Goal: Task Accomplishment & Management: Use online tool/utility

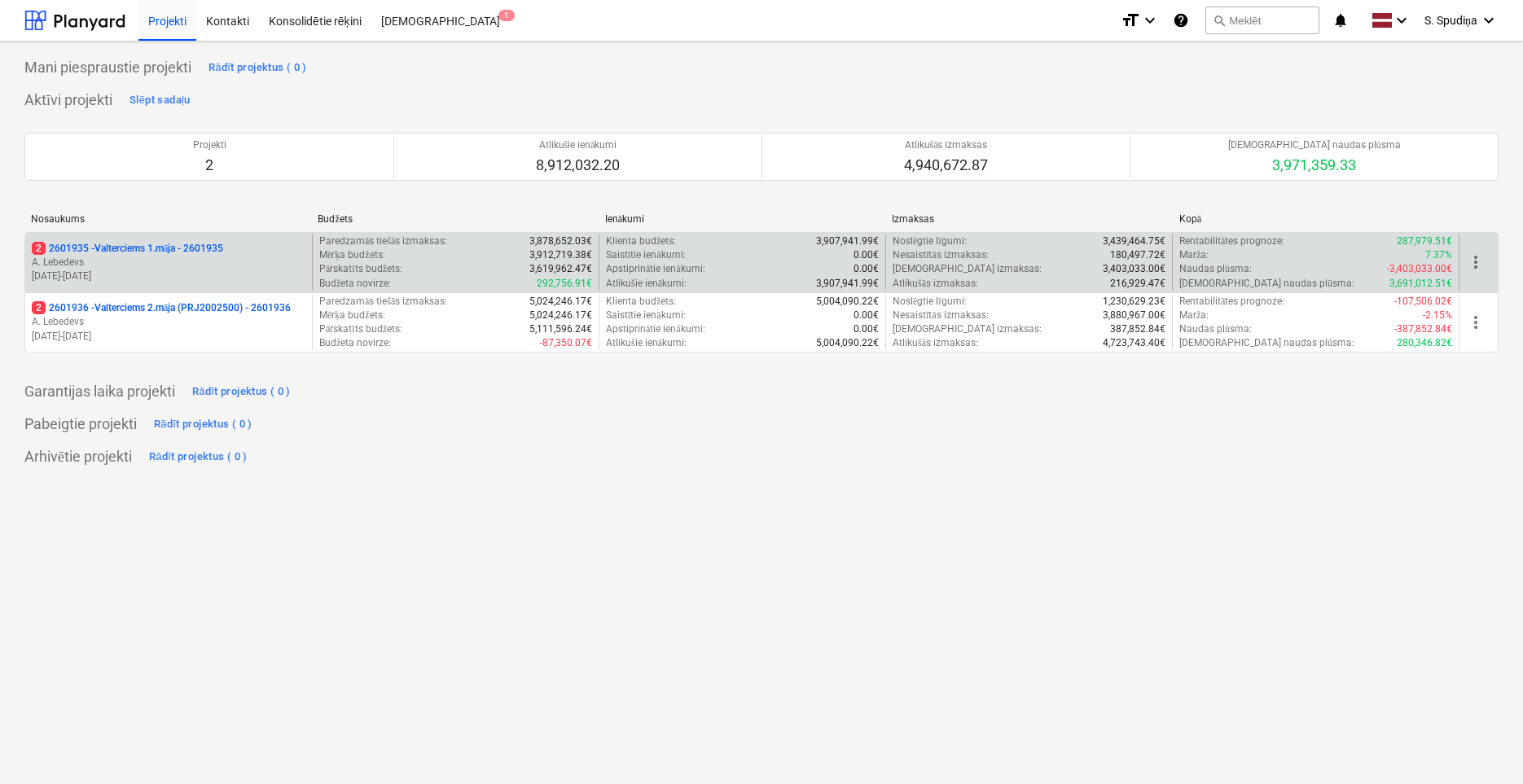
click at [196, 275] on p "[DATE] - [DATE]" at bounding box center [169, 276] width 274 height 14
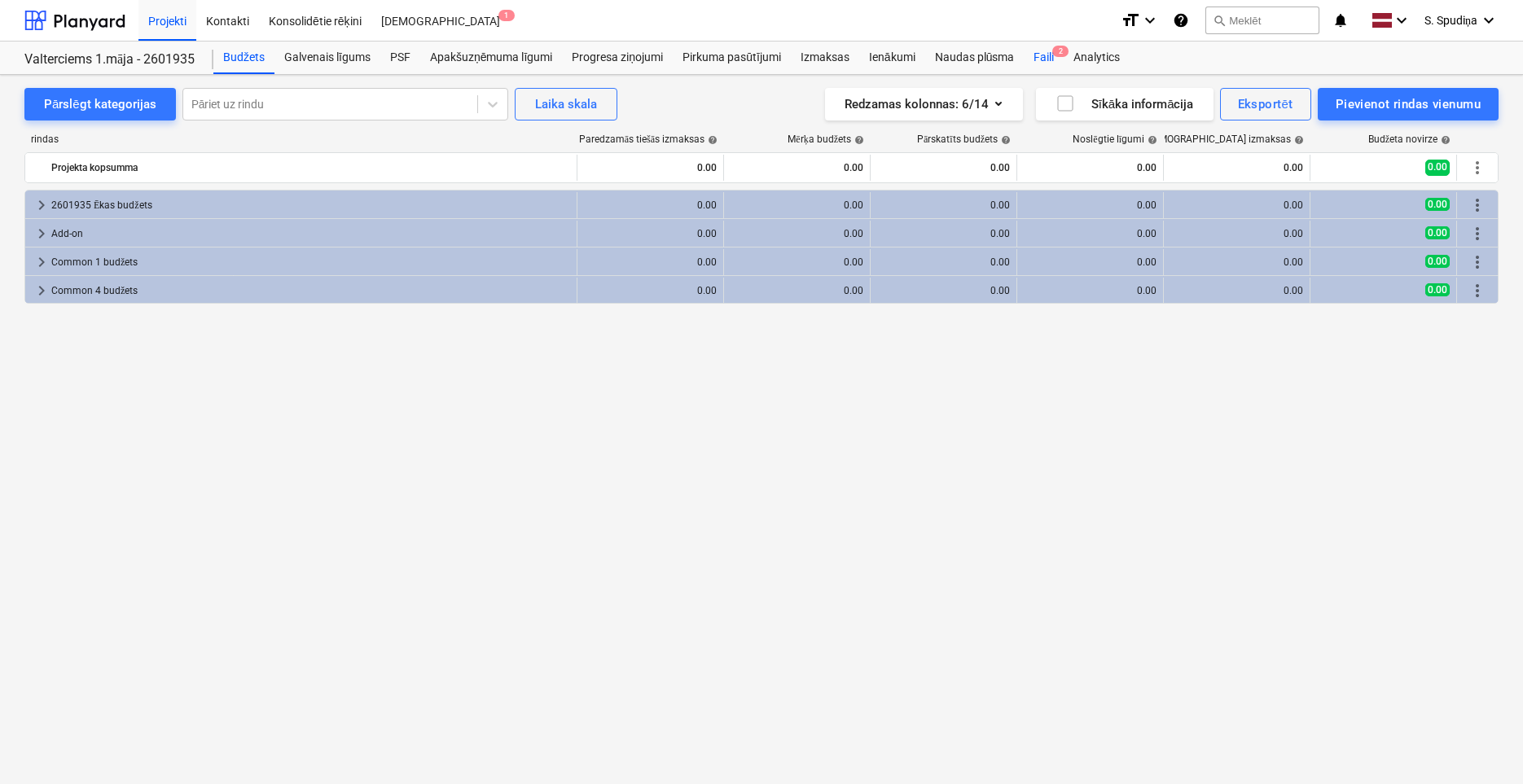
click at [1053, 61] on div "Faili 2" at bounding box center [1044, 58] width 40 height 33
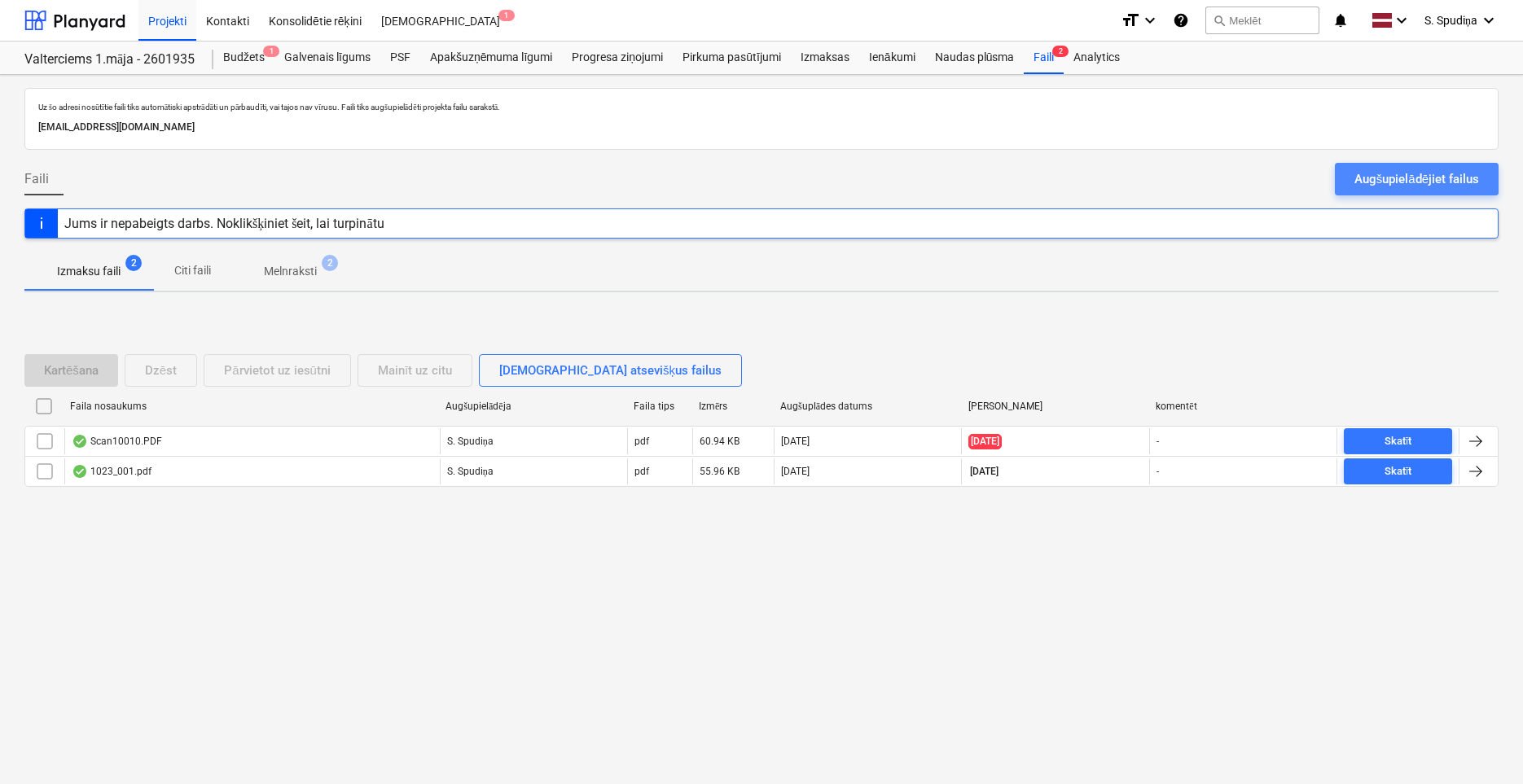
click at [1366, 173] on div "Augšupielādējiet failus" at bounding box center [1417, 179] width 125 height 21
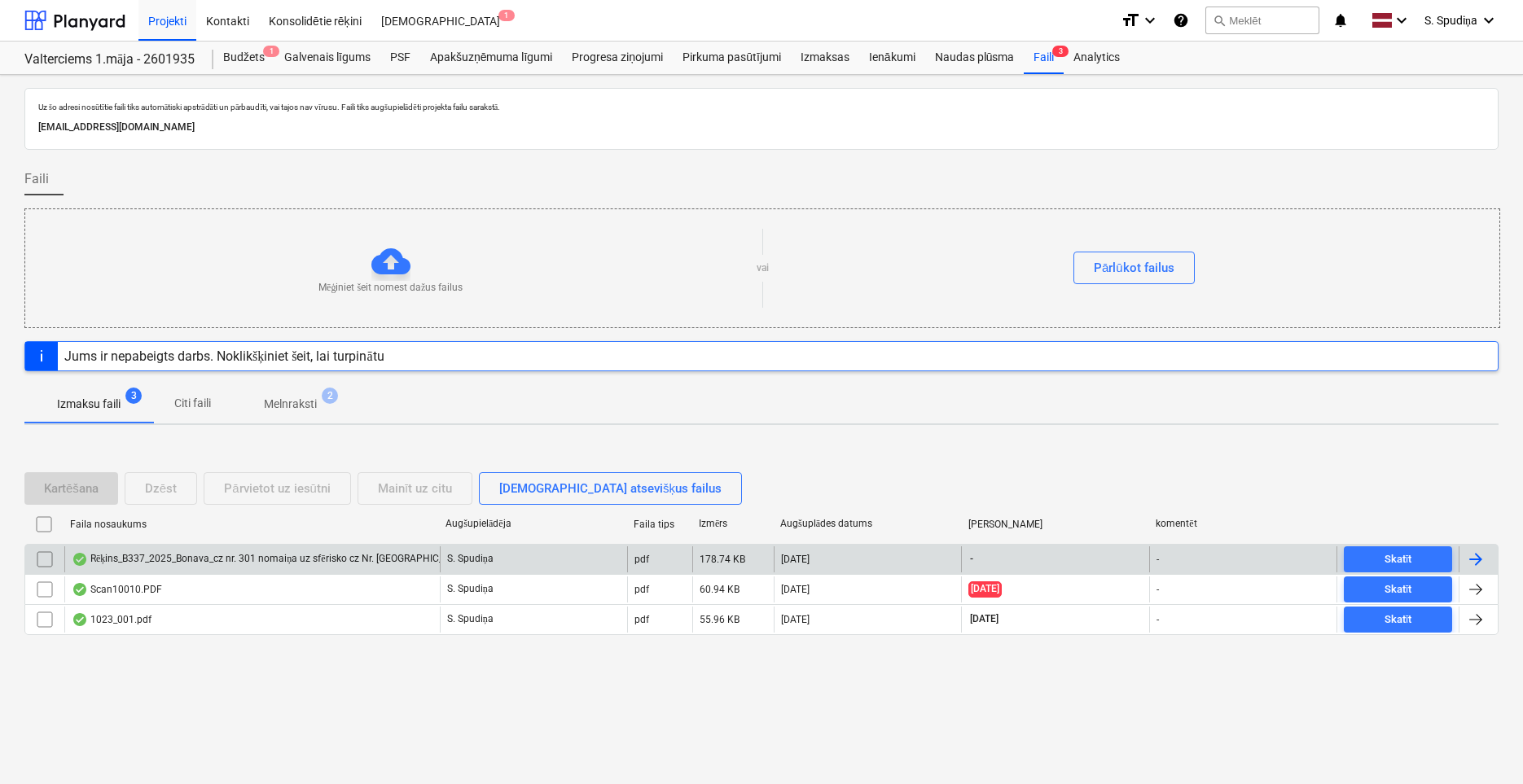
click at [238, 560] on div "Rēķins_B337_2025_Bonava_cz nr. 301 nomaiņa uz sfērisko cz Nr. [GEOGRAPHIC_DATA]…" at bounding box center [312, 560] width 481 height 13
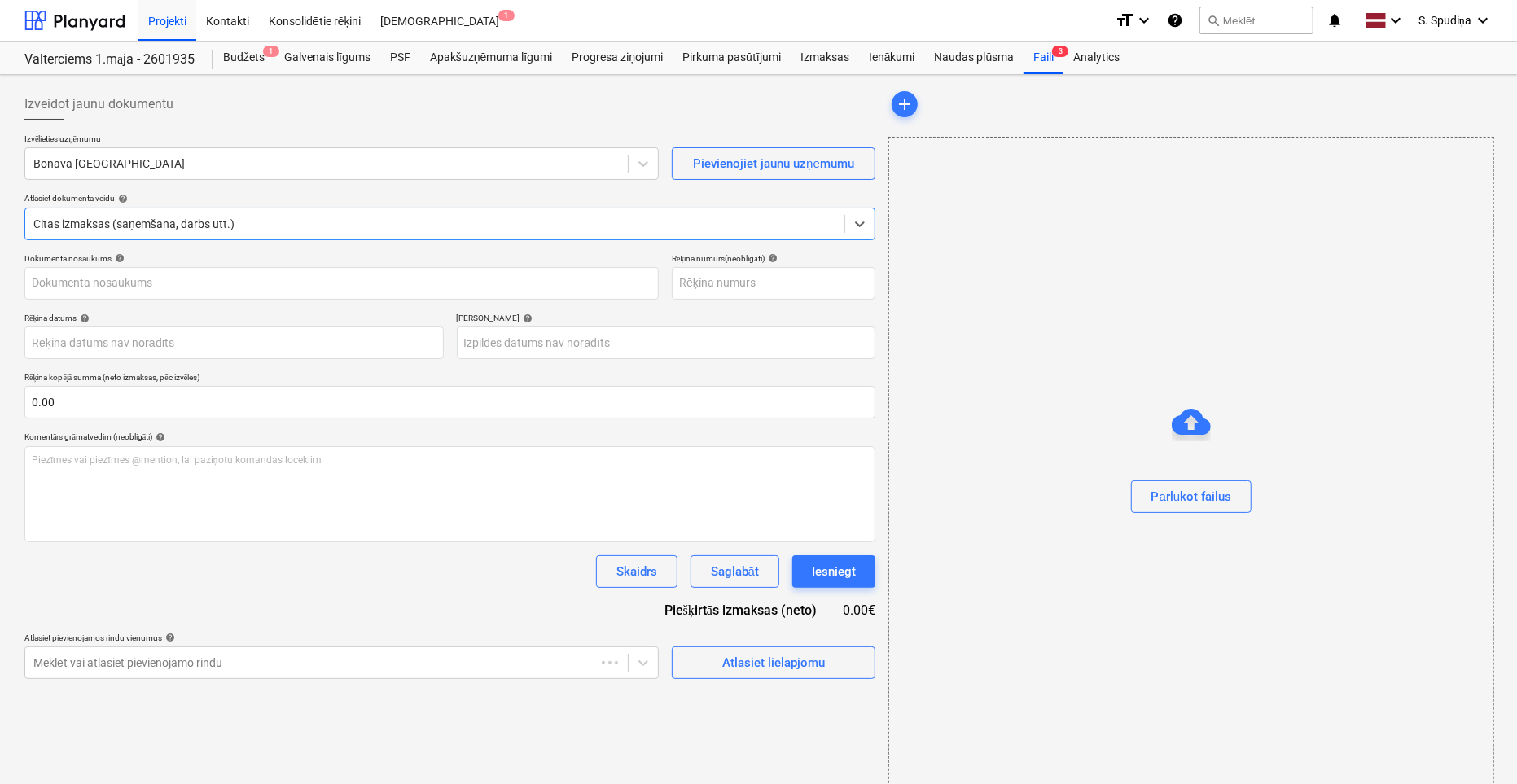
type input "Rēķins_B337_2025_Bonava_cz nr. 301 nomaiņa uz sfērisko cz Nr. [GEOGRAPHIC_DATA]…"
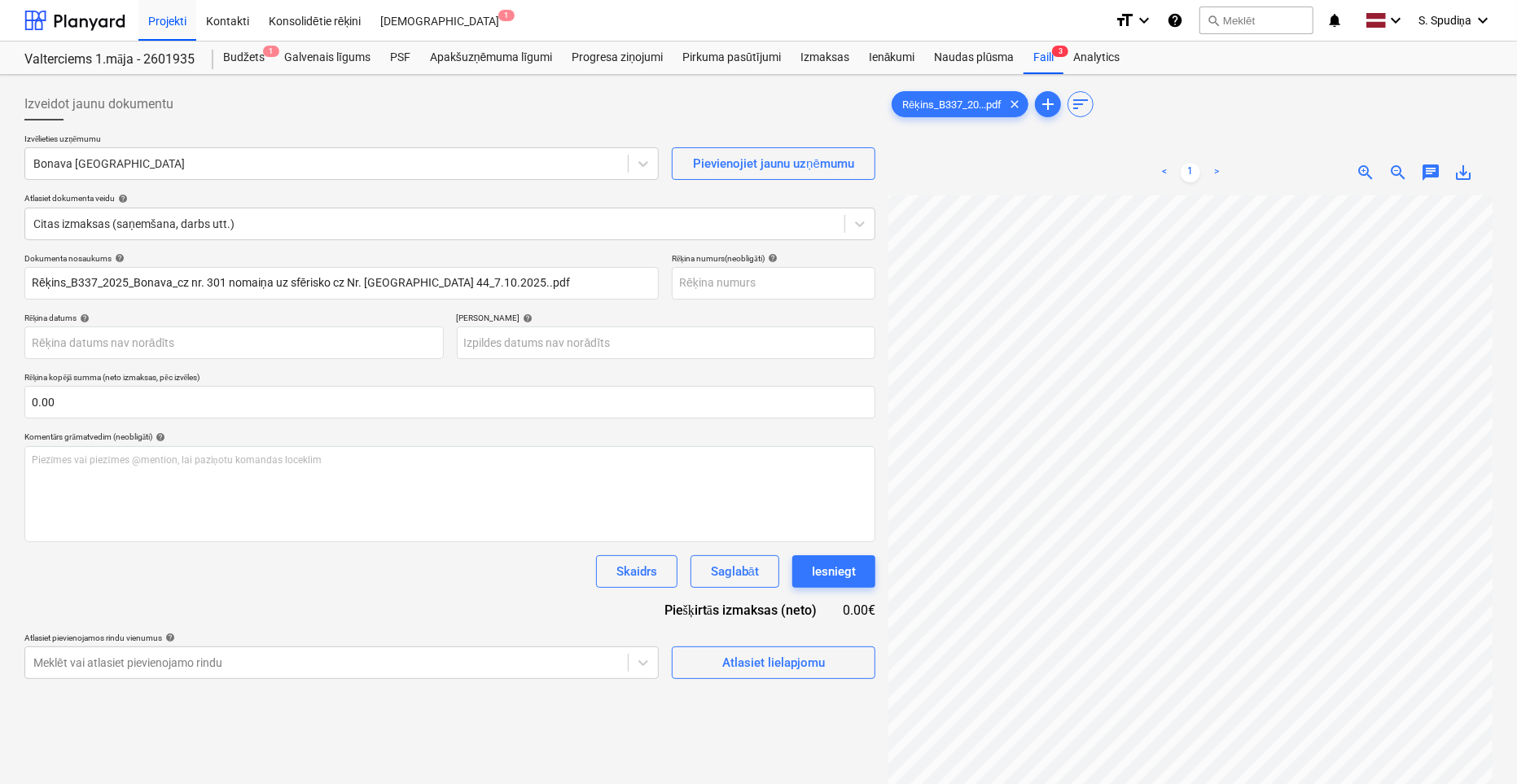
scroll to position [5, 495]
click at [165, 166] on div at bounding box center [326, 164] width 586 height 16
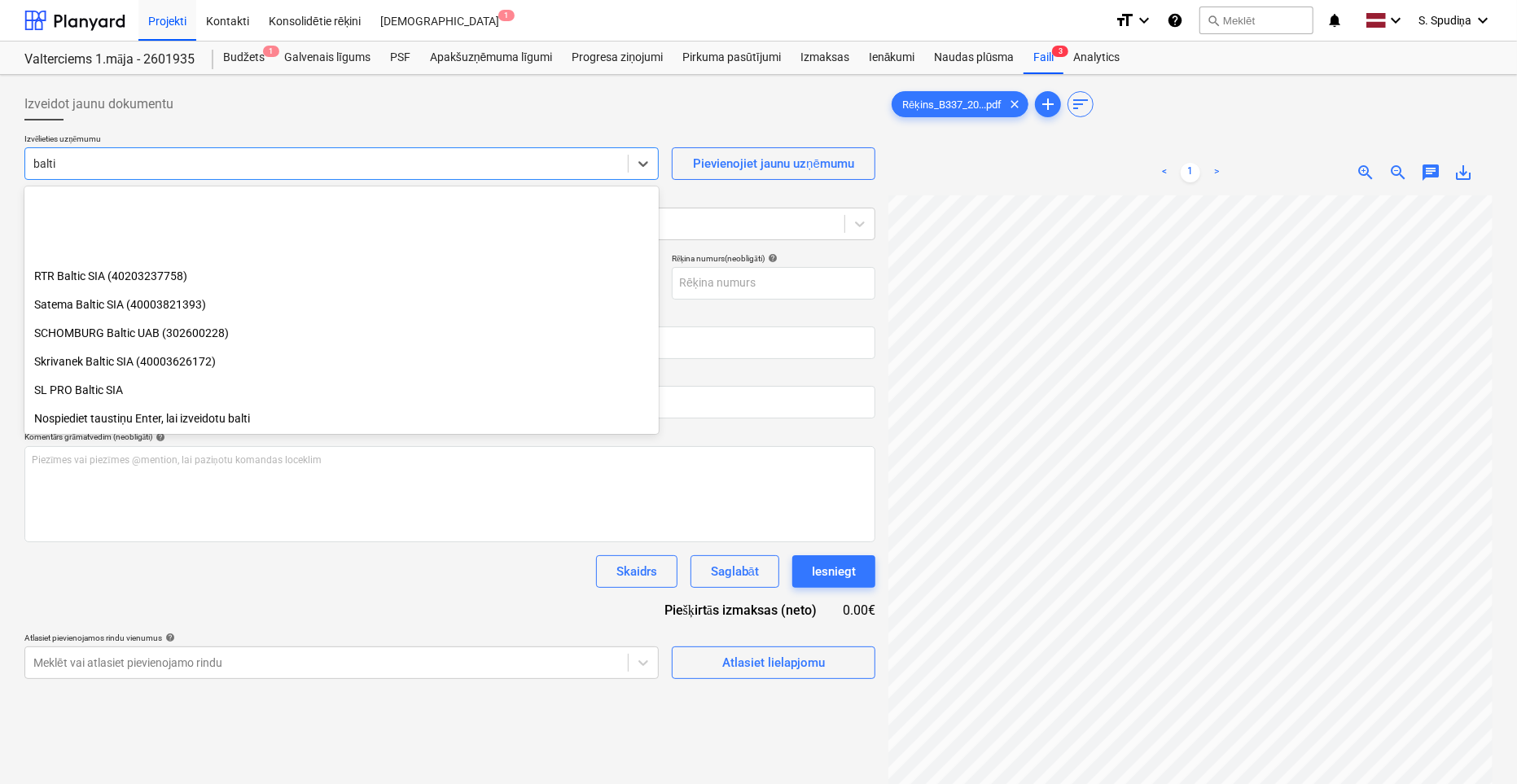
scroll to position [354, 0]
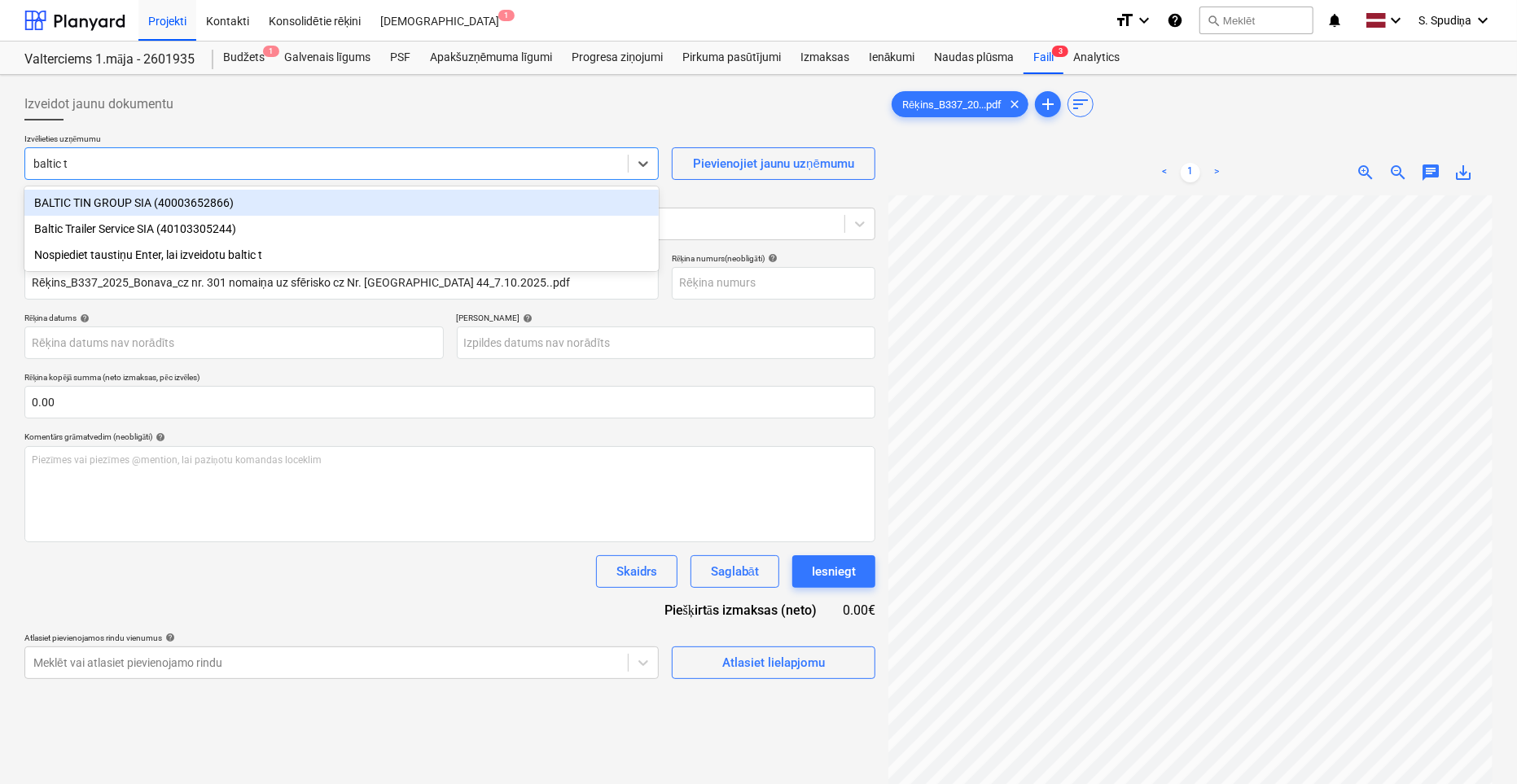
type input "baltic tr"
click at [106, 200] on div "Baltic Trailer Service SIA (40103305244)" at bounding box center [341, 203] width 634 height 26
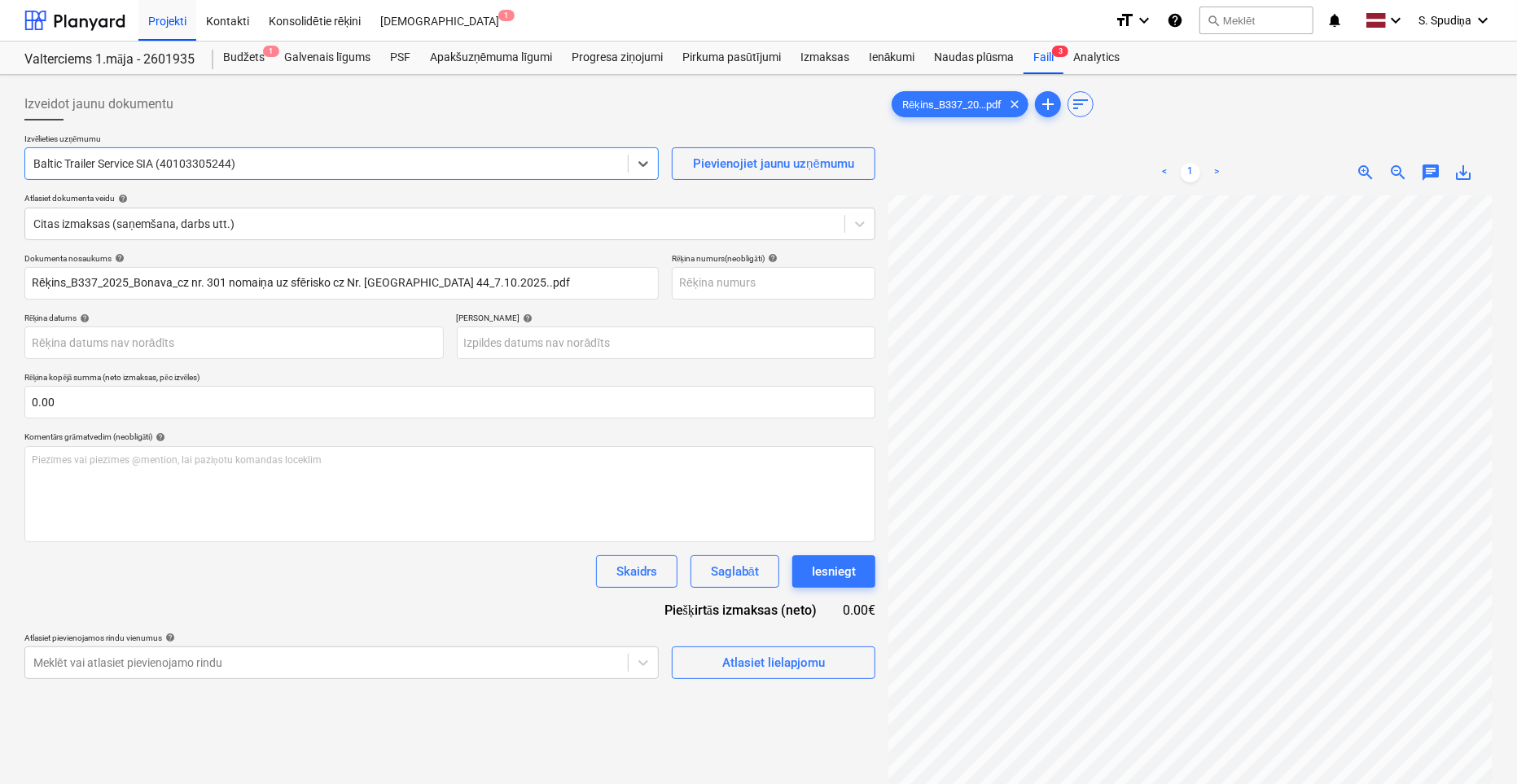
click at [1365, 168] on span "zoom_out" at bounding box center [1398, 173] width 20 height 20
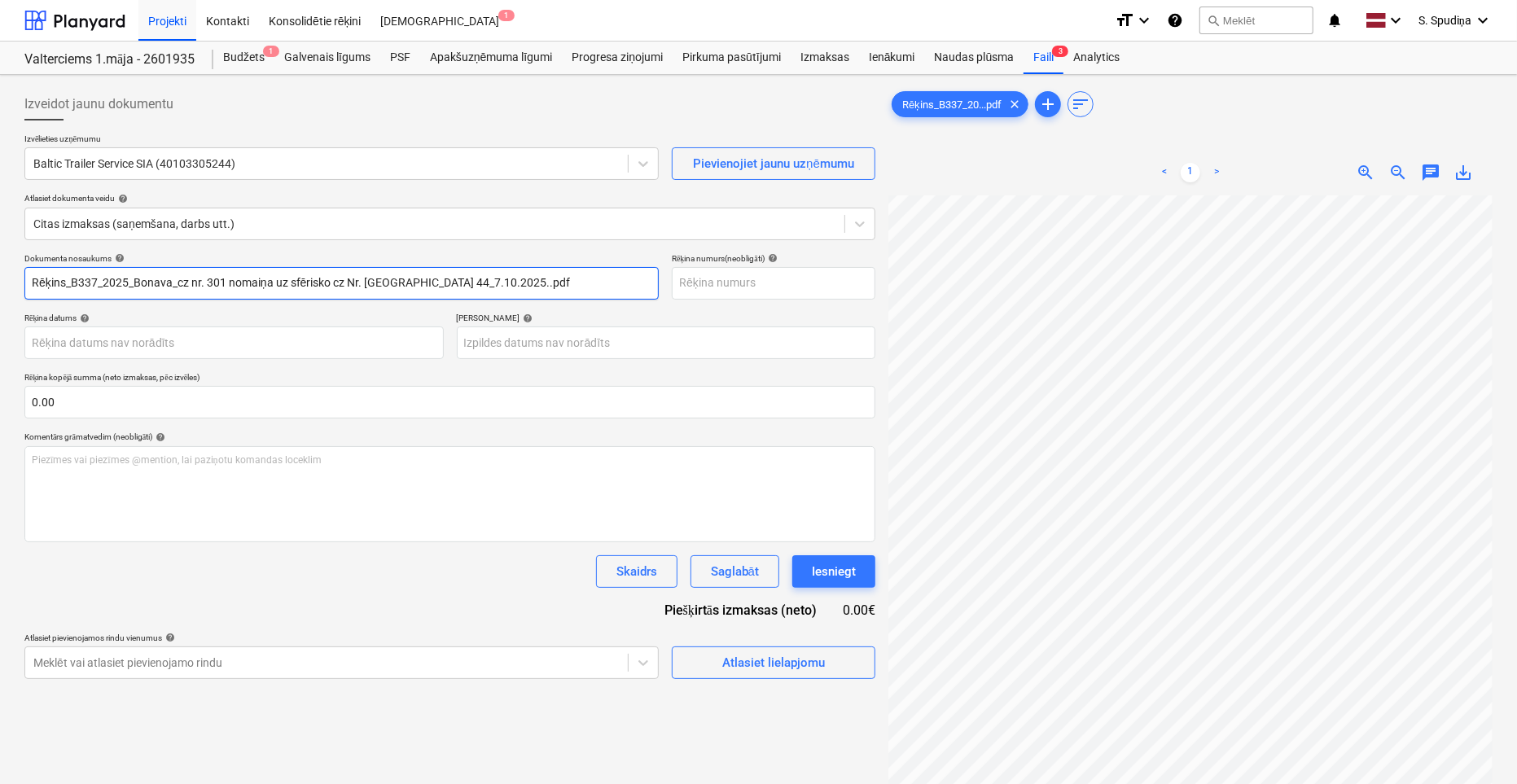
drag, startPoint x: 566, startPoint y: 281, endPoint x: -83, endPoint y: 280, distance: 649.0
click at [0, 280] on html "Projekti Kontakti Konsolidētie rēķini Iesūtne 1 format_size keyboard_arrow_down…" at bounding box center [758, 392] width 1517 height 784
drag, startPoint x: 112, startPoint y: 284, endPoint x: -26, endPoint y: 302, distance: 139.2
click at [0, 302] on html "Projekti Kontakti Konsolidētie rēķini Iesūtne 1 format_size keyboard_arrow_down…" at bounding box center [758, 392] width 1517 height 784
type input "B337/2025"
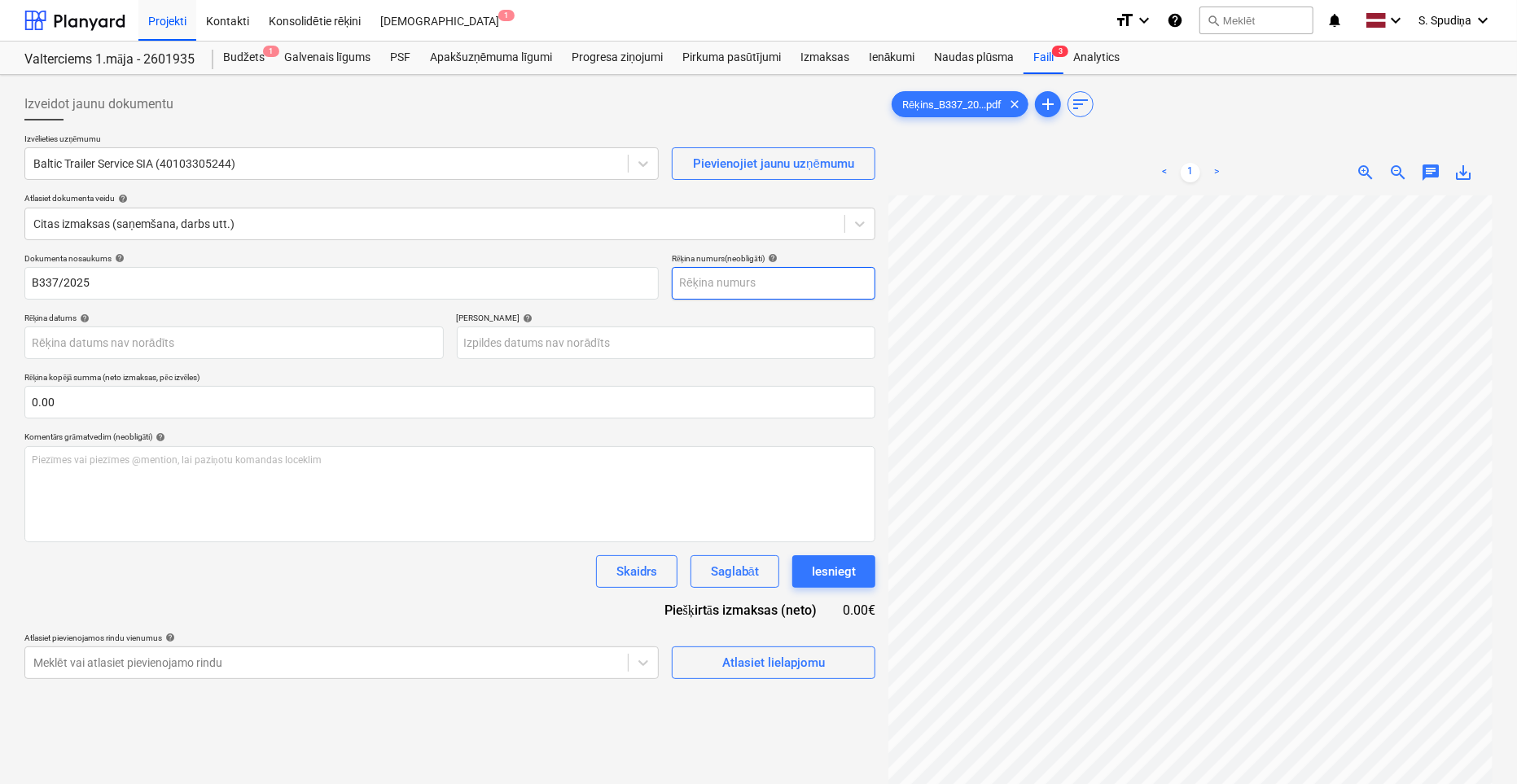
click at [731, 279] on input "text" at bounding box center [773, 284] width 204 height 33
paste input "B337/2025"
type input "B337/2025"
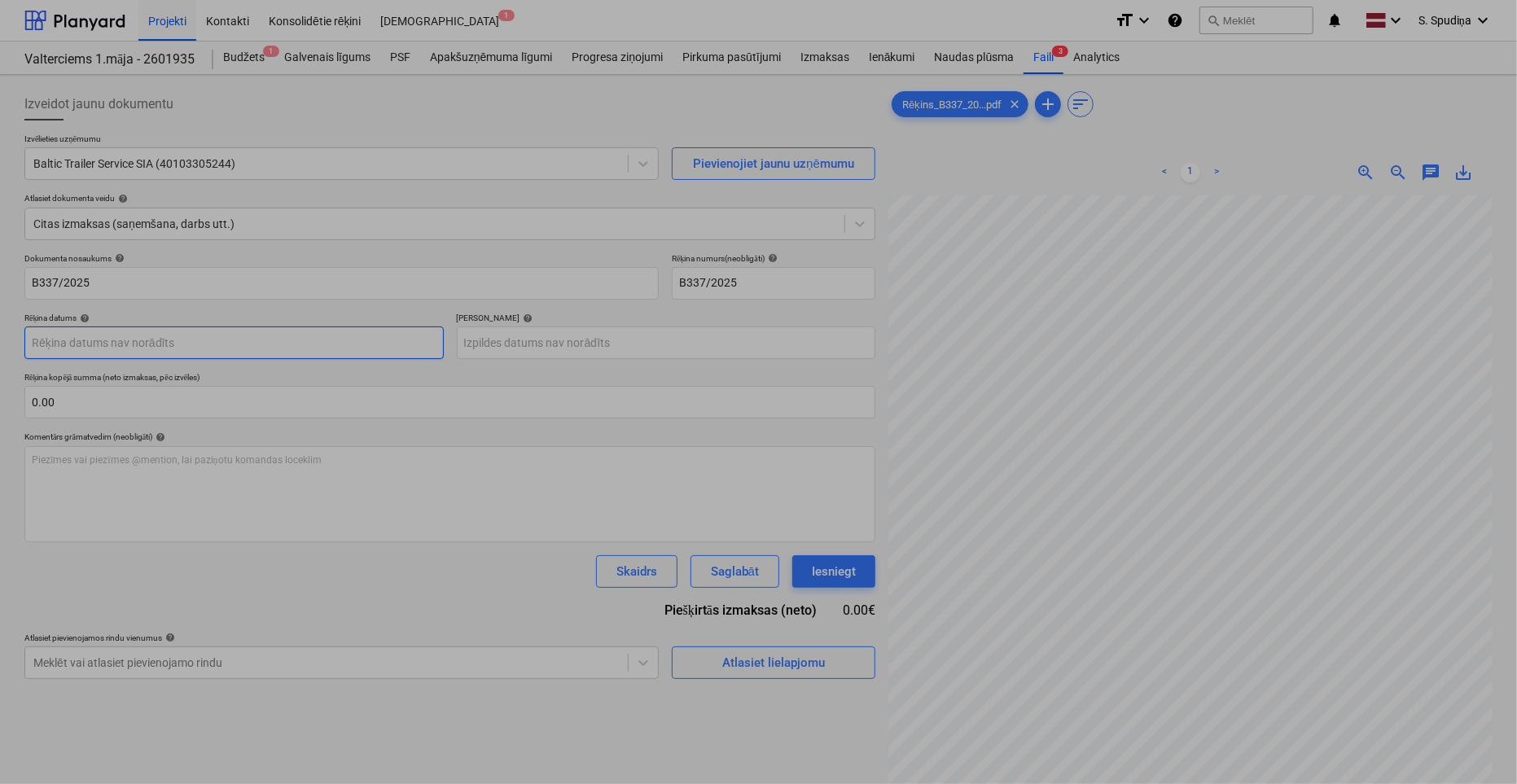
click at [176, 344] on body "Projekti Kontakti Konsolidētie rēķini Iesūtne 1 format_size keyboard_arrow_down…" at bounding box center [758, 392] width 1517 height 784
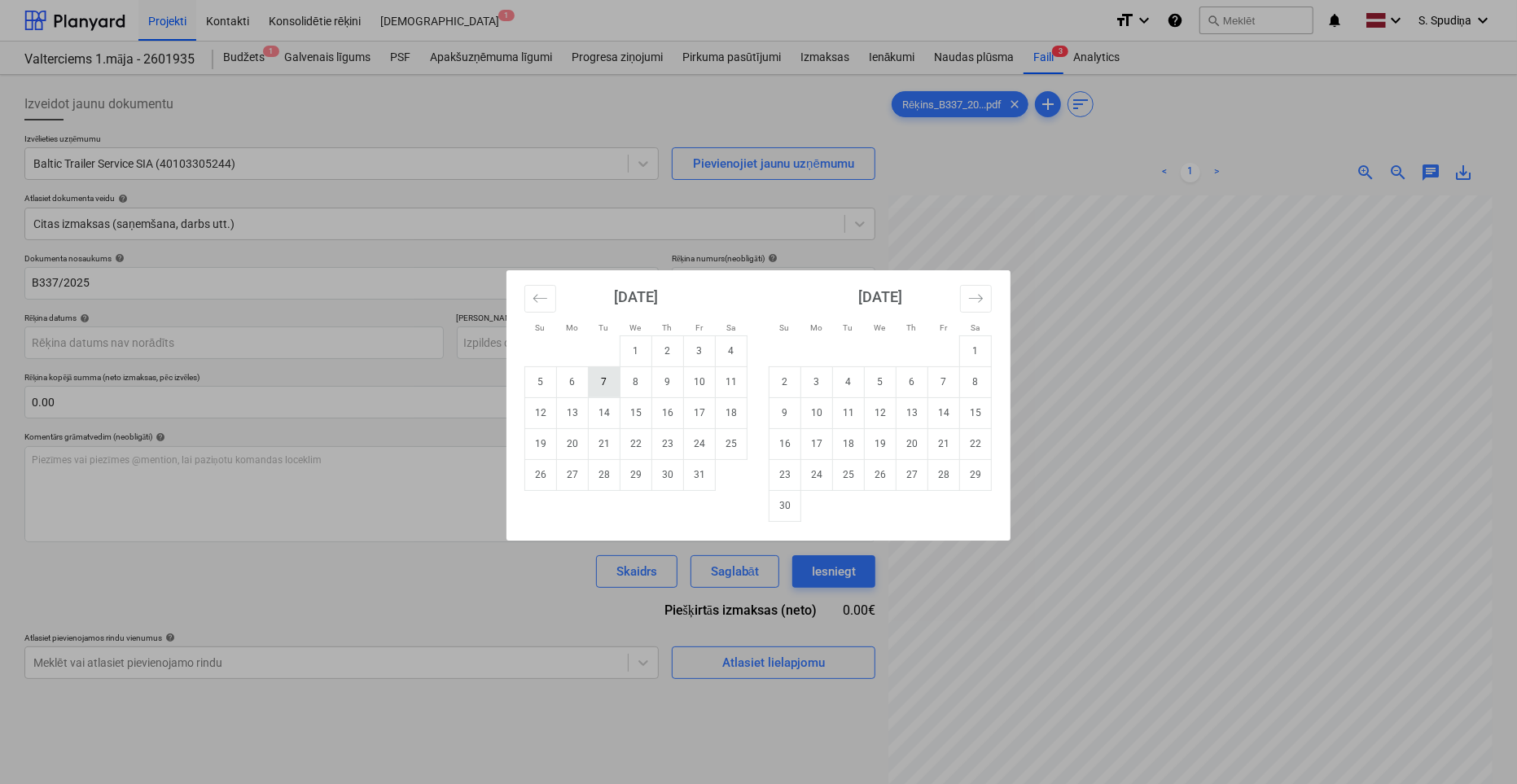
click at [592, 387] on td "7" at bounding box center [604, 383] width 32 height 31
type input "[DATE]"
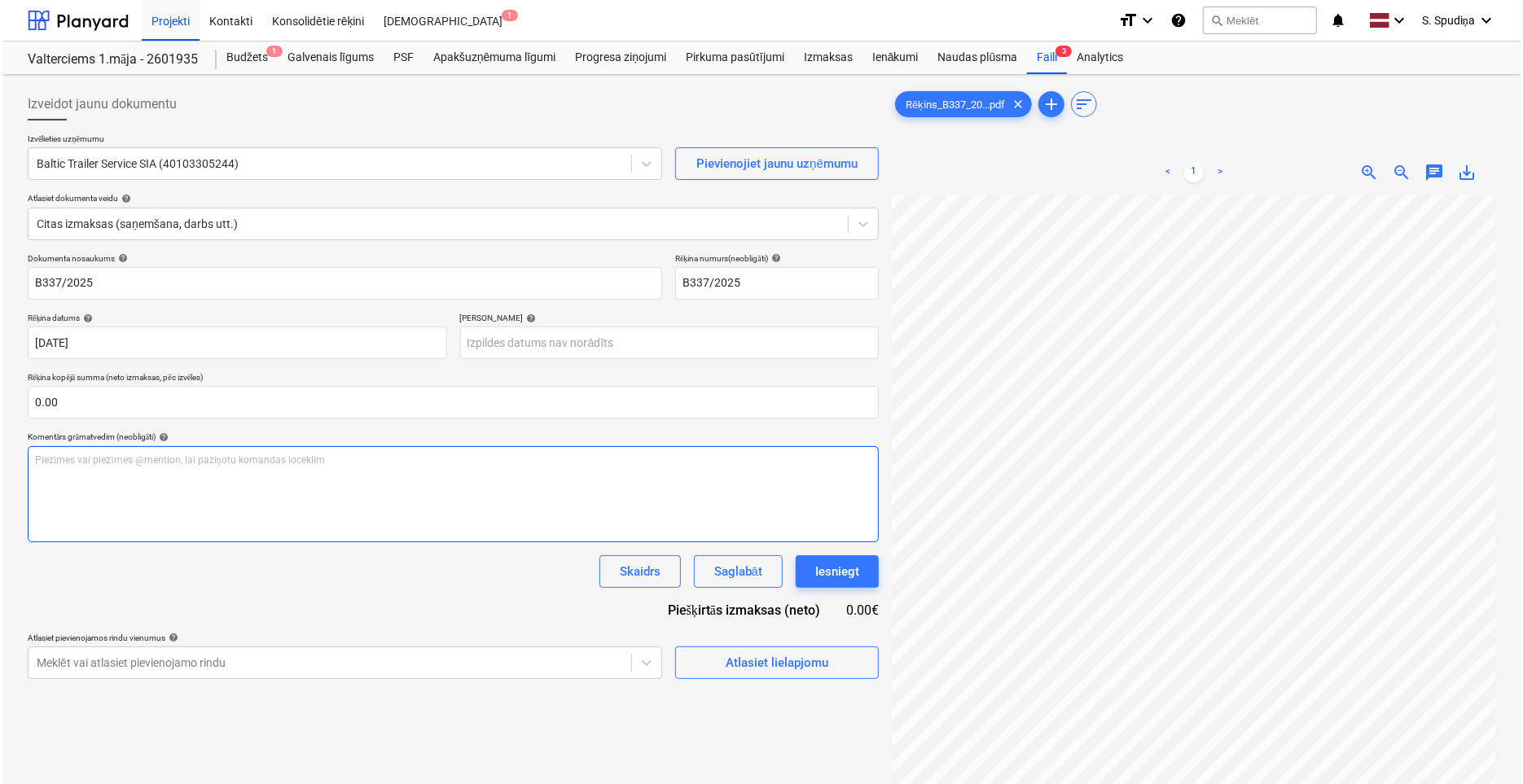
scroll to position [129, 10]
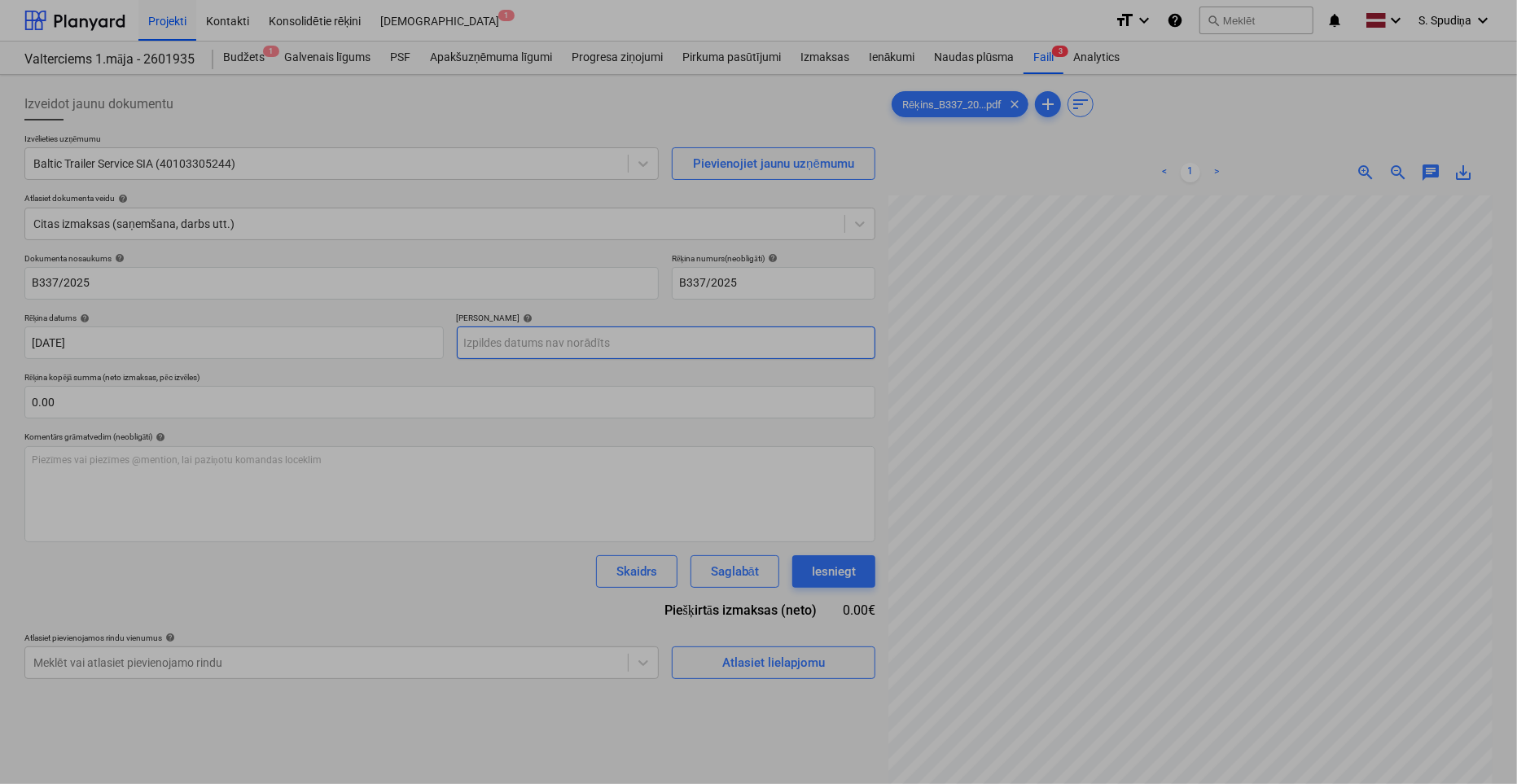
click at [551, 345] on body "Projekti Kontakti Konsolidētie rēķini Iesūtne 1 format_size keyboard_arrow_down…" at bounding box center [758, 392] width 1517 height 784
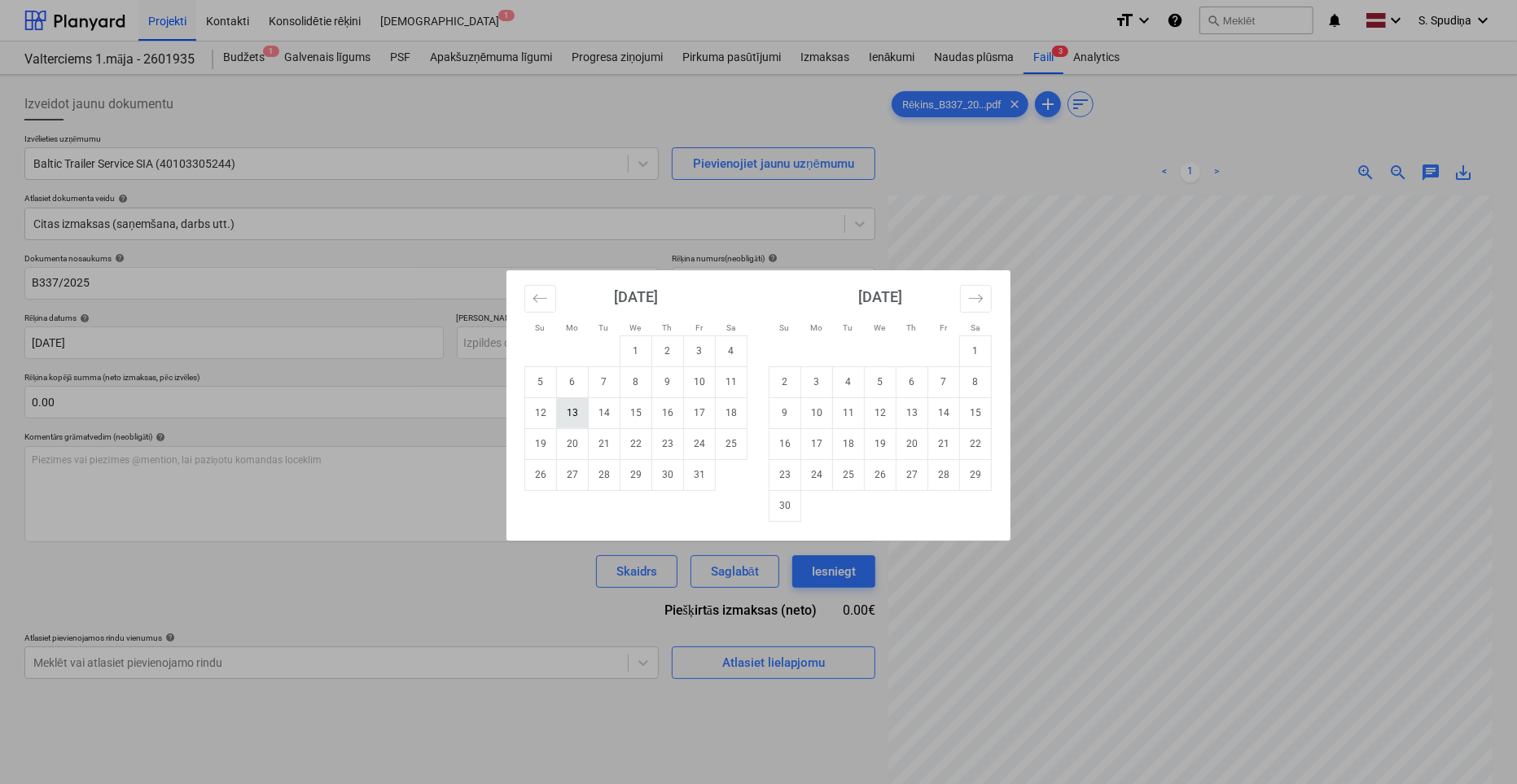
click at [566, 411] on td "13" at bounding box center [573, 413] width 32 height 31
type input "[DATE]"
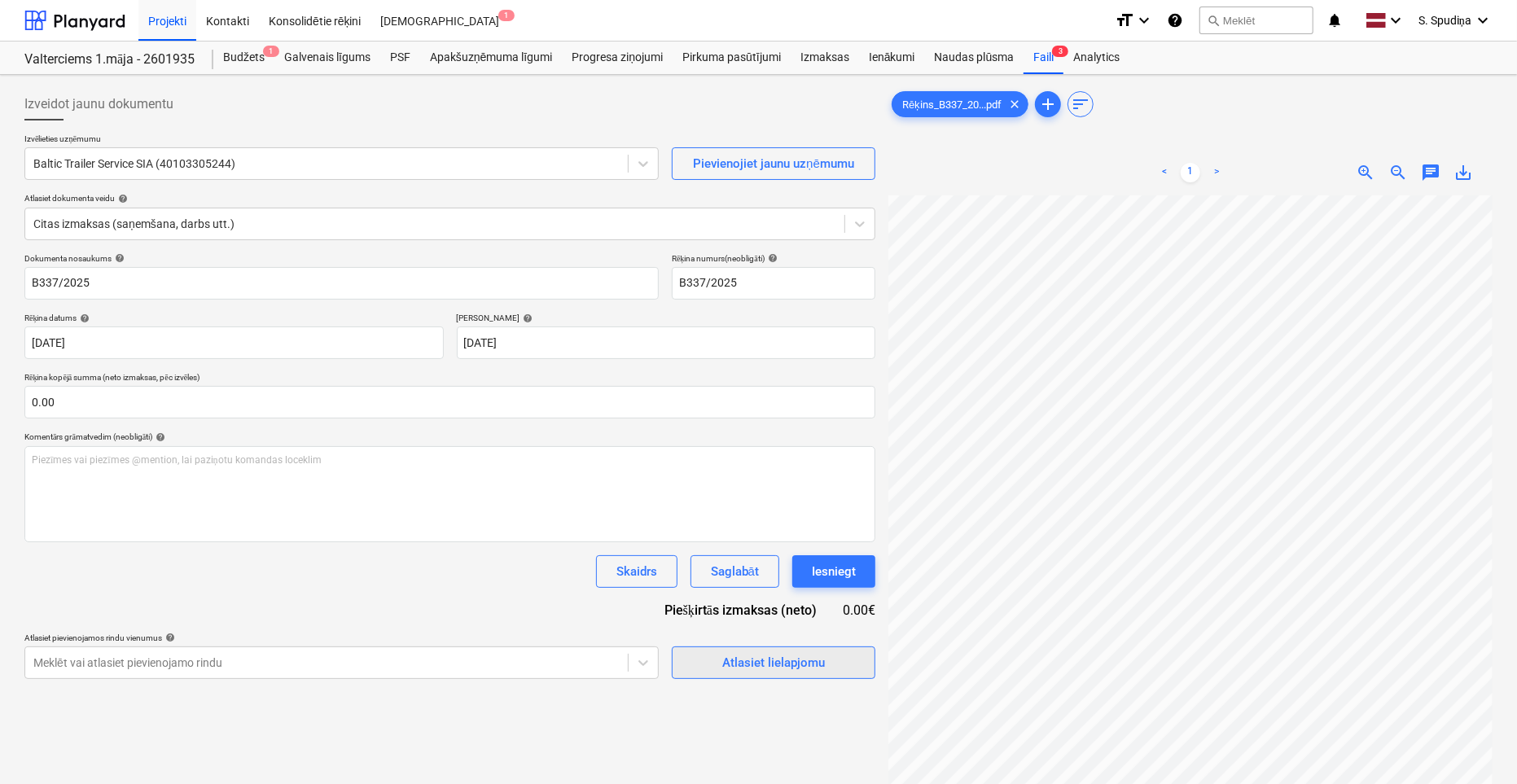
click at [715, 669] on span "Atlasiet lielapjomu" at bounding box center [774, 663] width 163 height 21
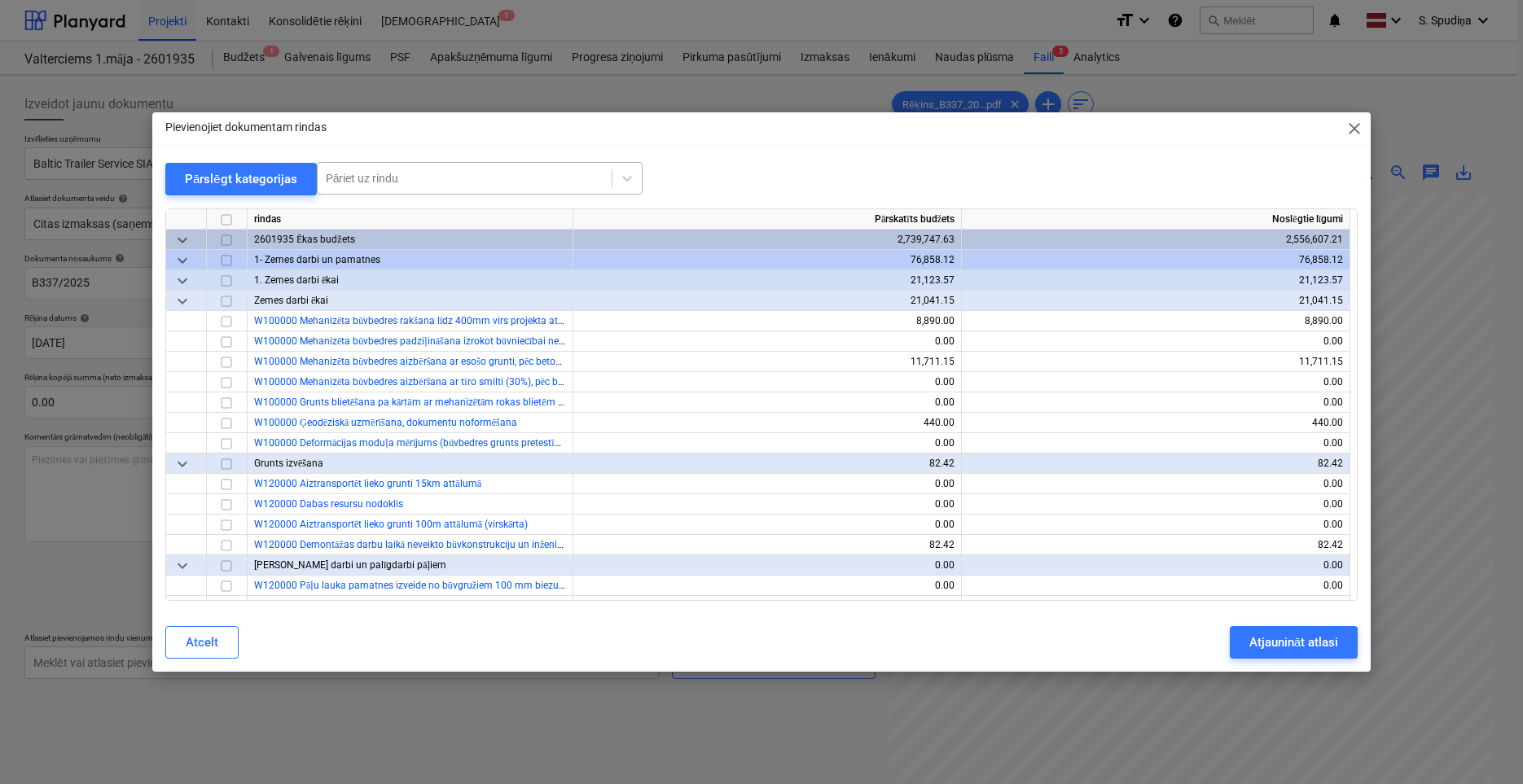
click at [484, 173] on div at bounding box center [464, 178] width 278 height 16
type input "[PERSON_NAME]"
click at [495, 224] on div "-- -- -- -- 2601926 Ceļa zīmes un apzīmējumi (MK. Nr.279 - Ceļu satiksmes notei…" at bounding box center [476, 218] width 326 height 26
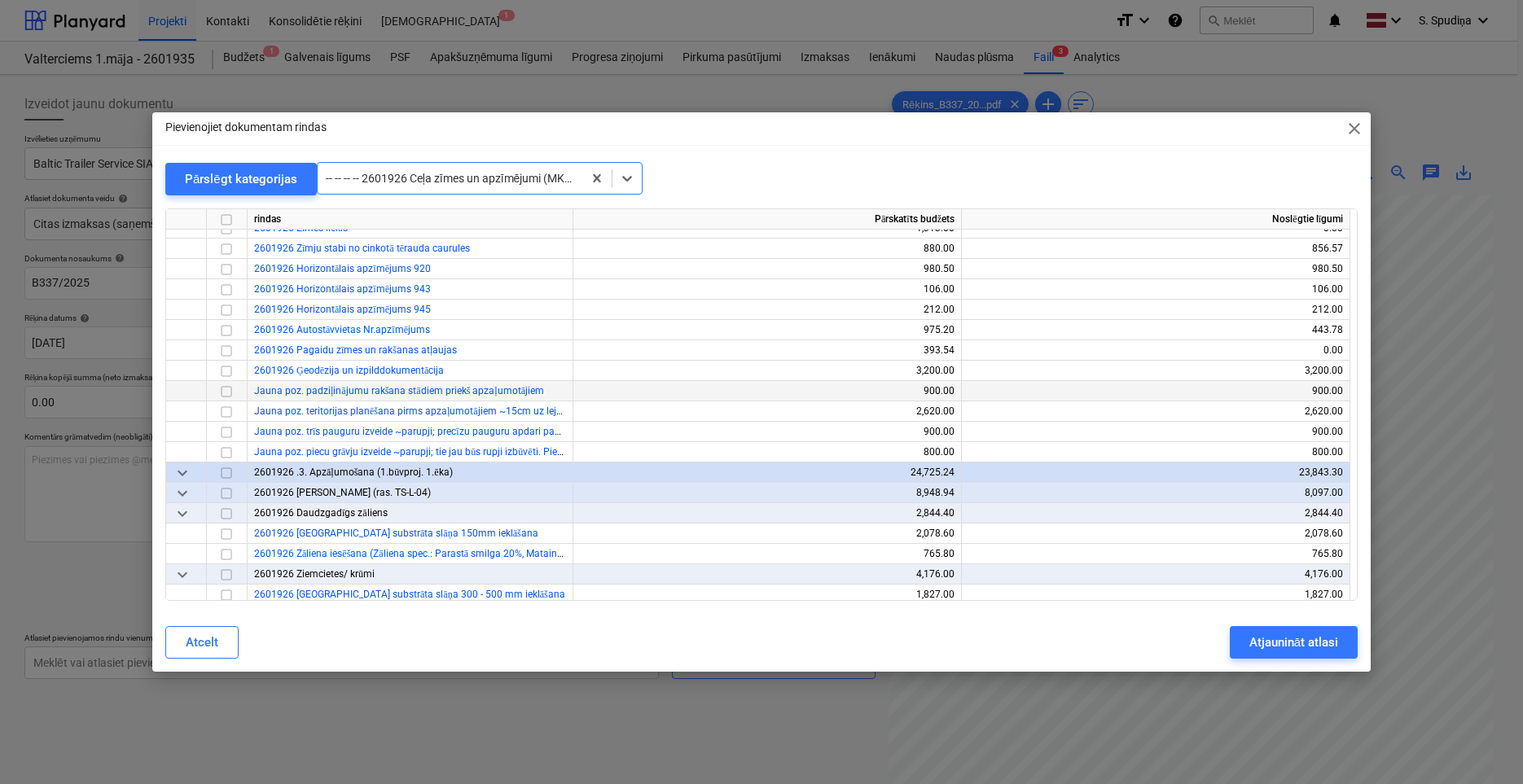
scroll to position [20692, 0]
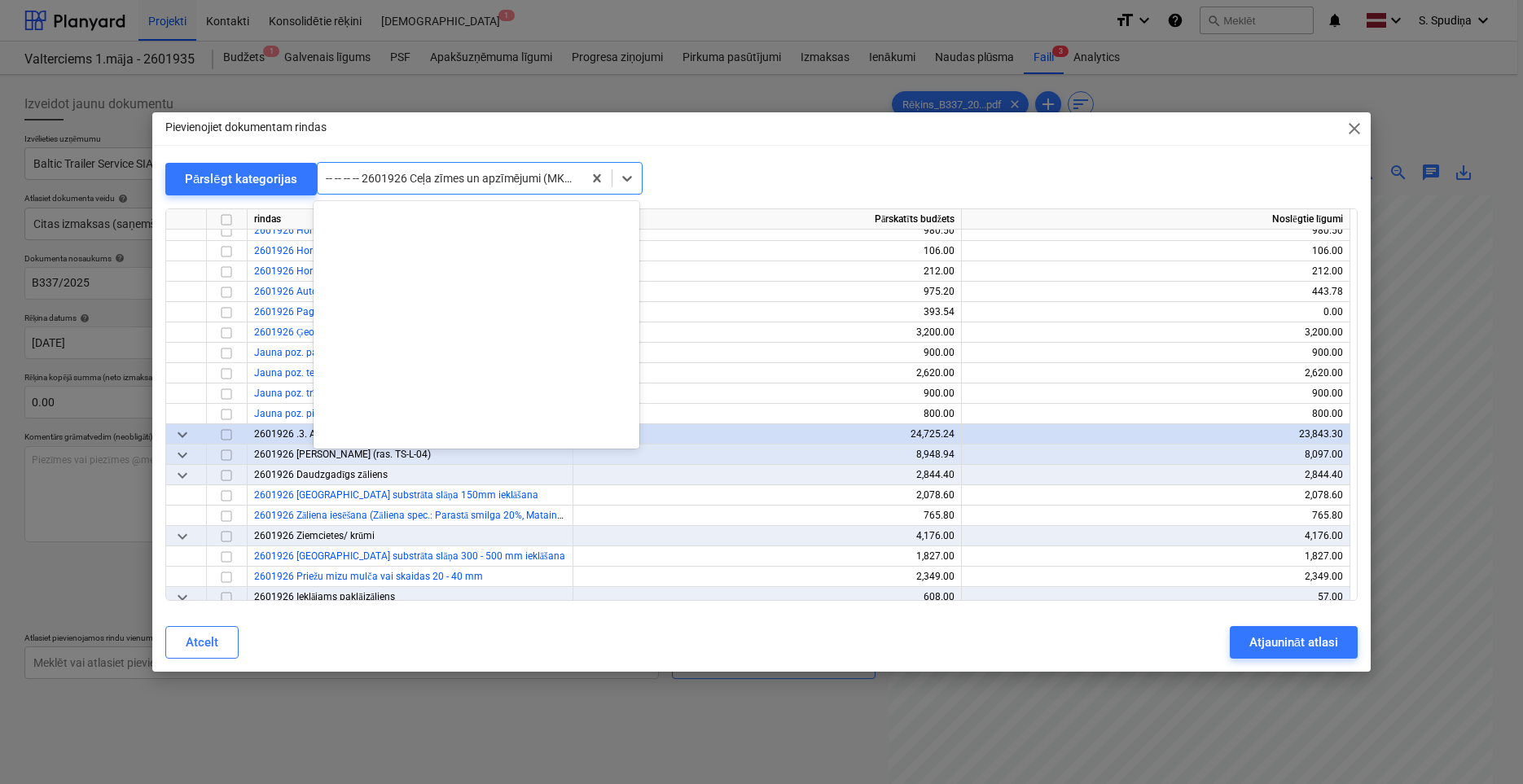
click at [477, 181] on div at bounding box center [449, 178] width 248 height 16
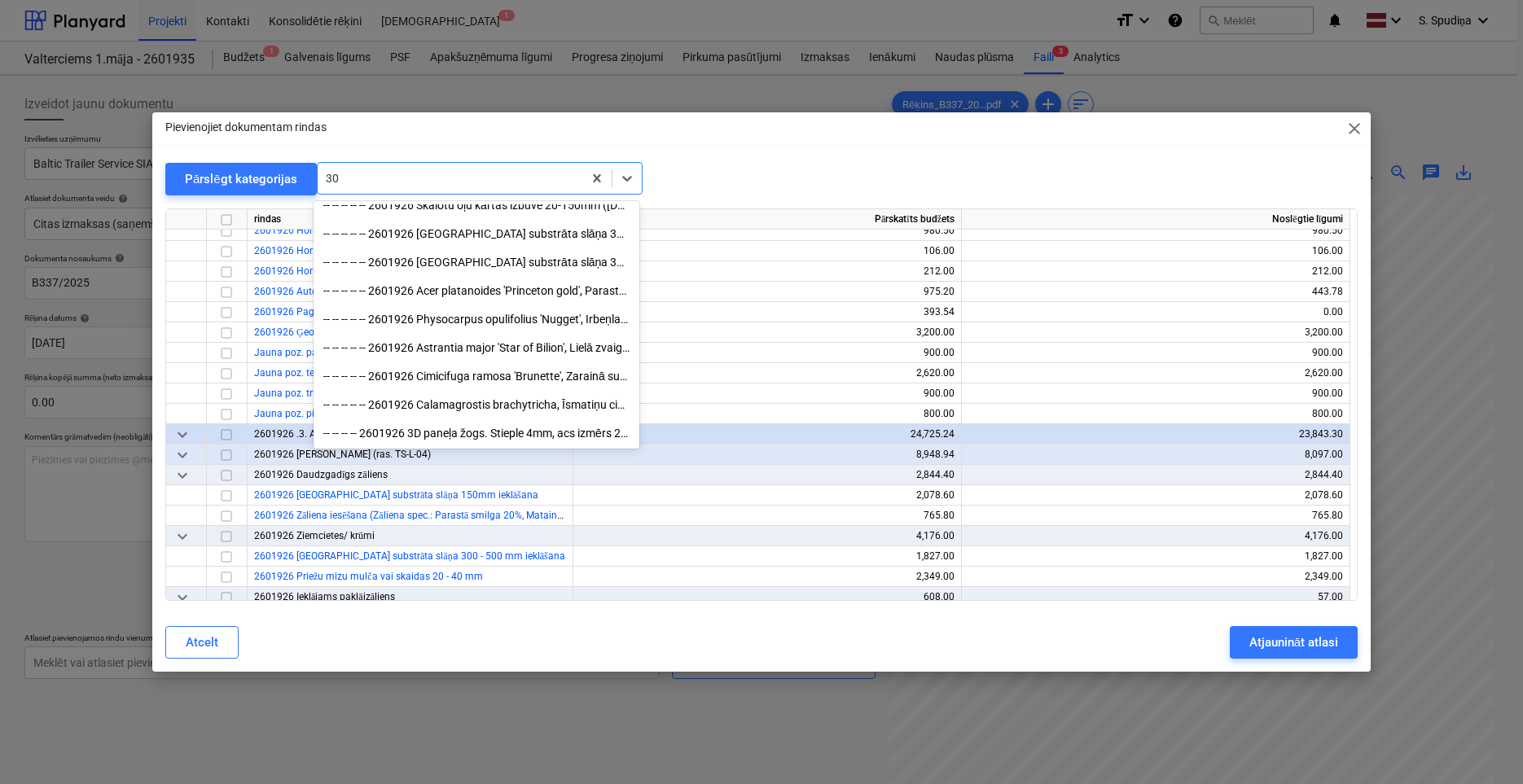
type input "3"
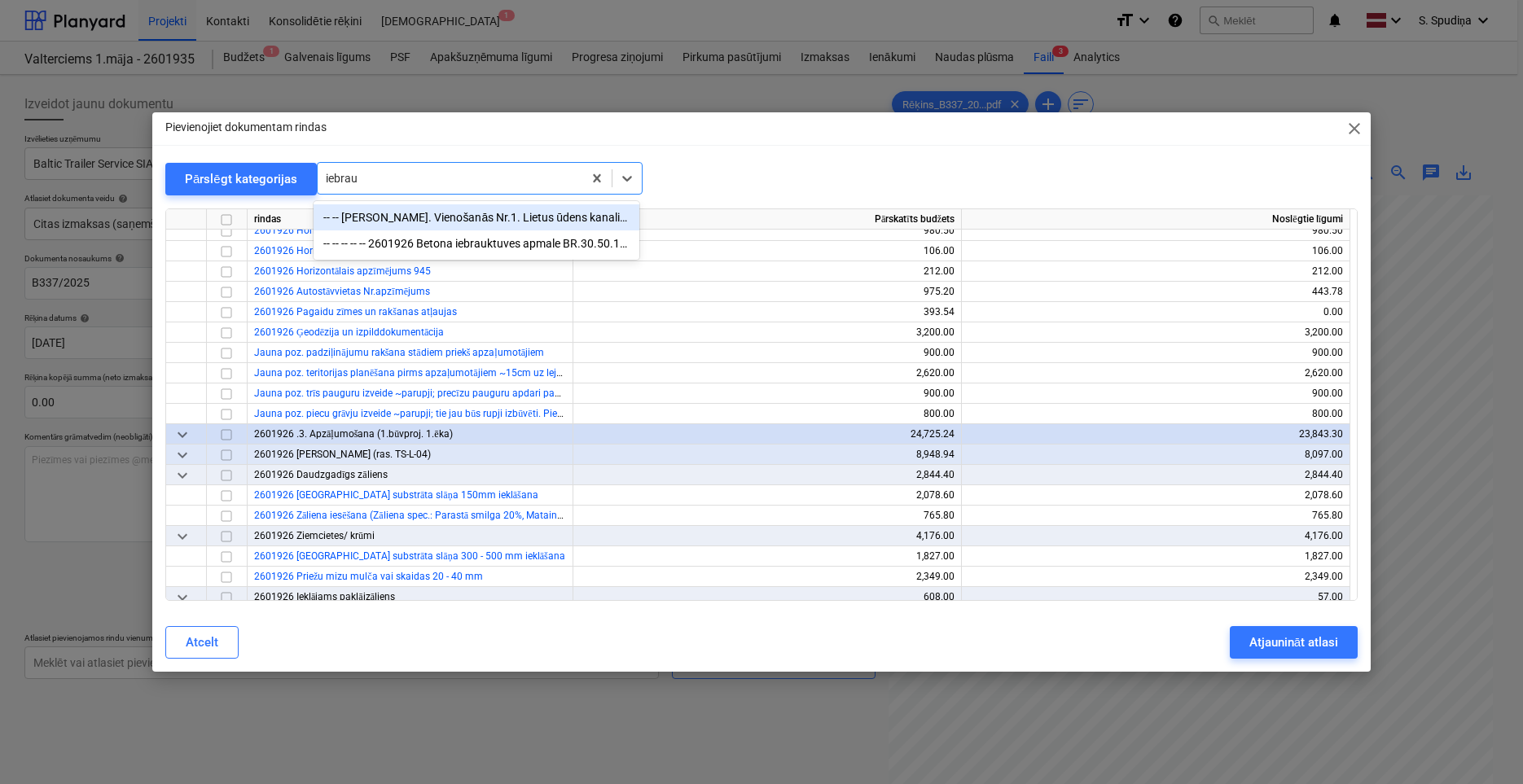
type input "iebrauk"
click at [409, 239] on div "-- -- -- -- -- 2601926 Betona iebrauktuves apmale BR.30.50.16/26 K/L" at bounding box center [476, 244] width 326 height 26
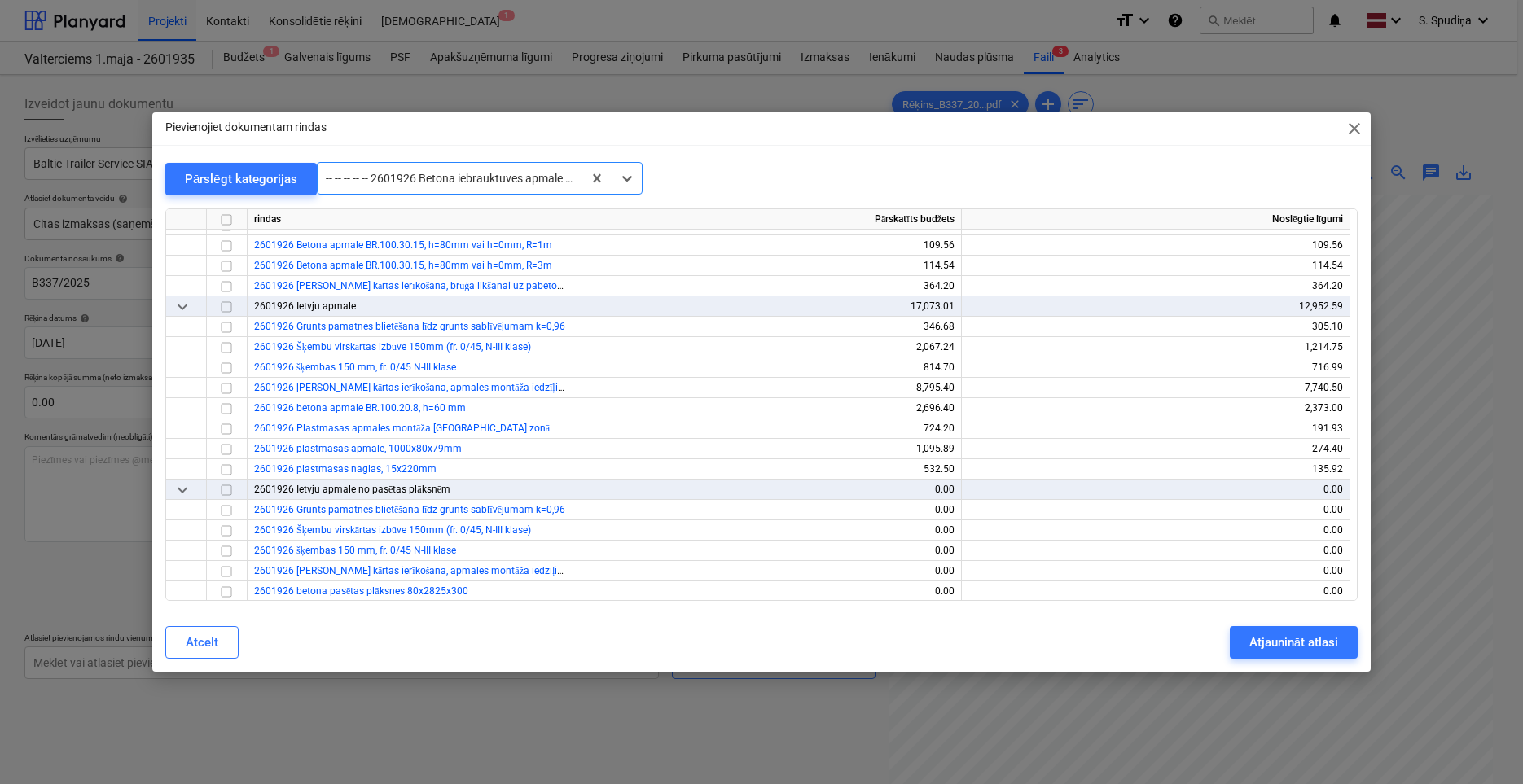
scroll to position [20155, 0]
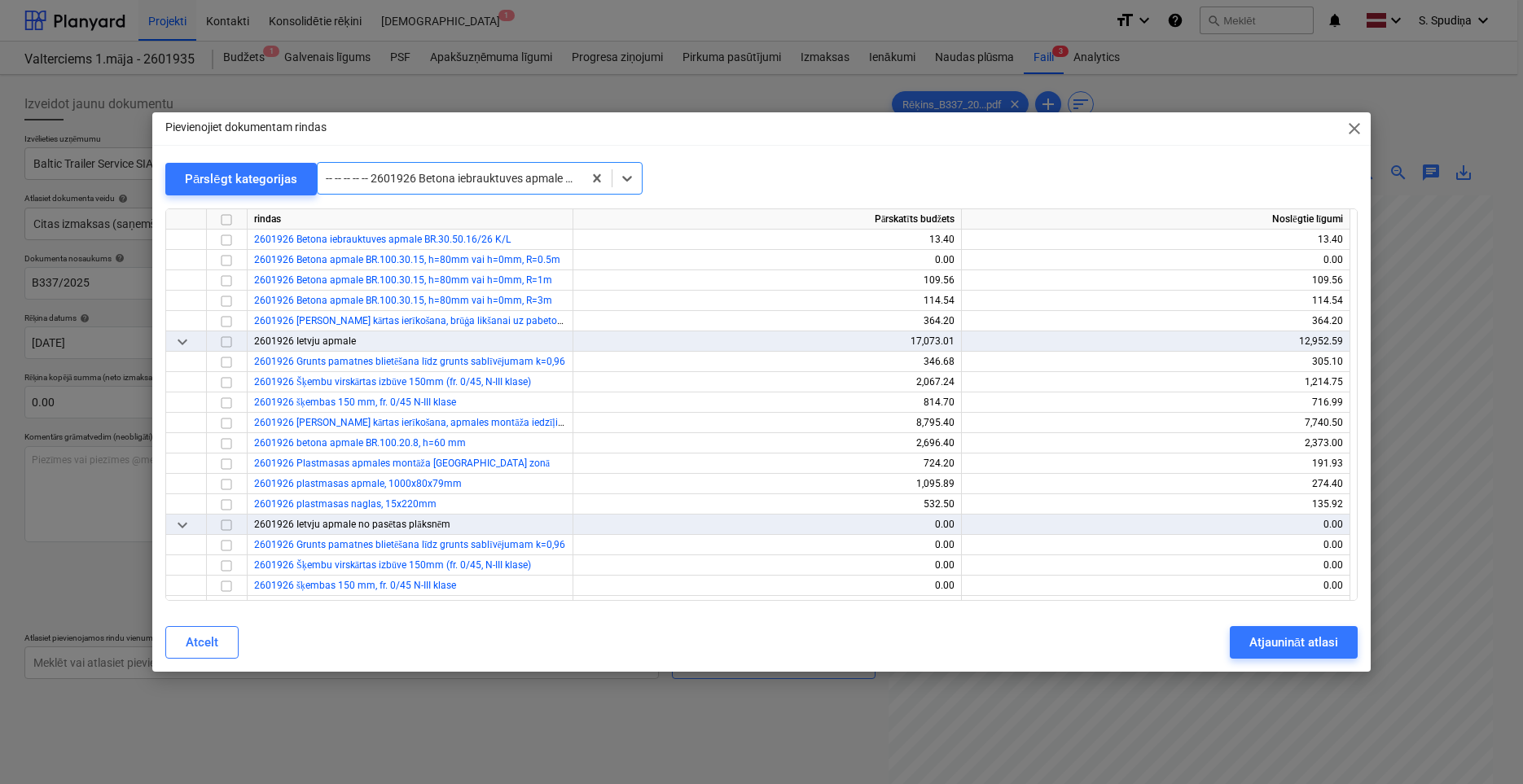
click at [522, 180] on div at bounding box center [449, 178] width 248 height 16
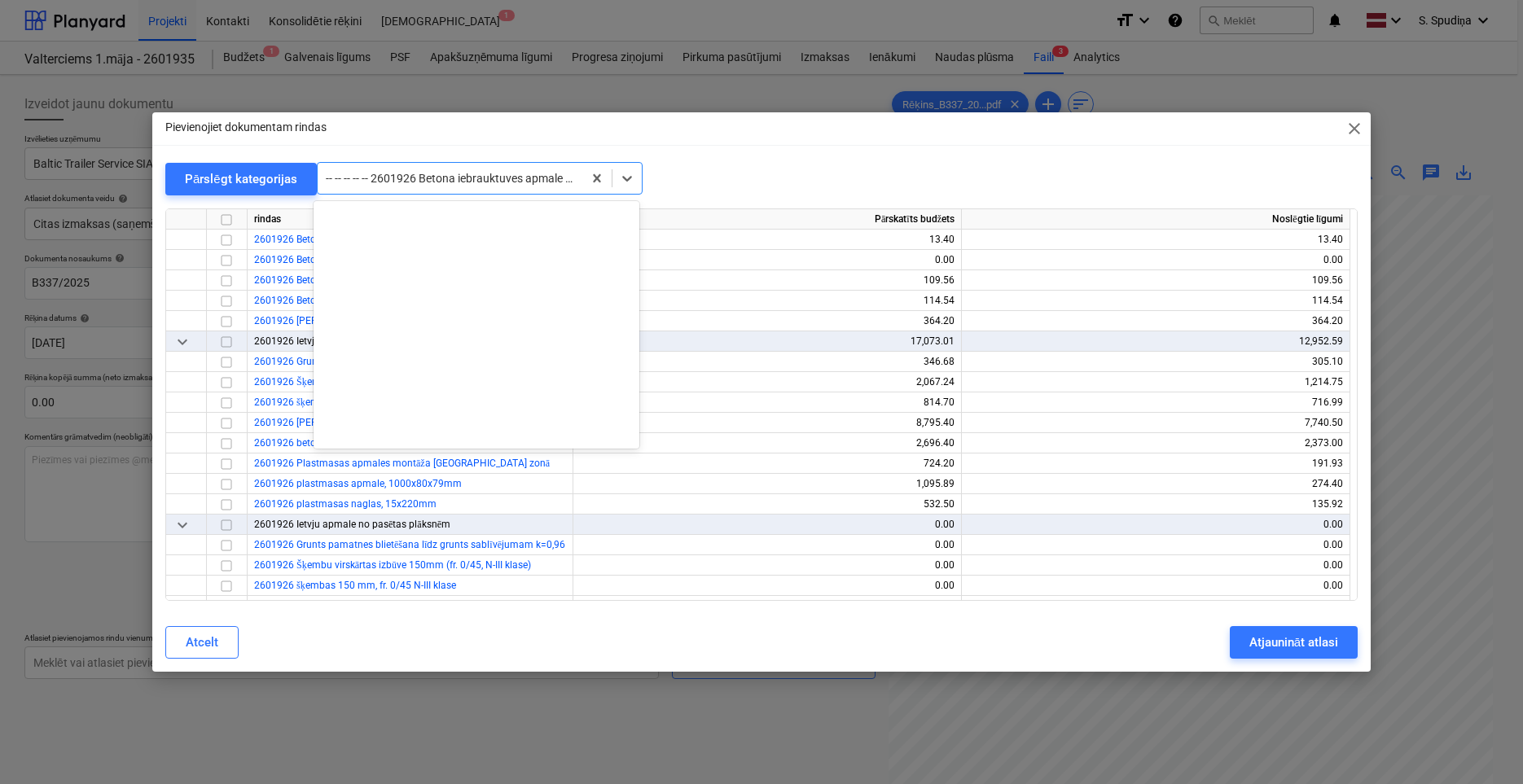
scroll to position [28217, 0]
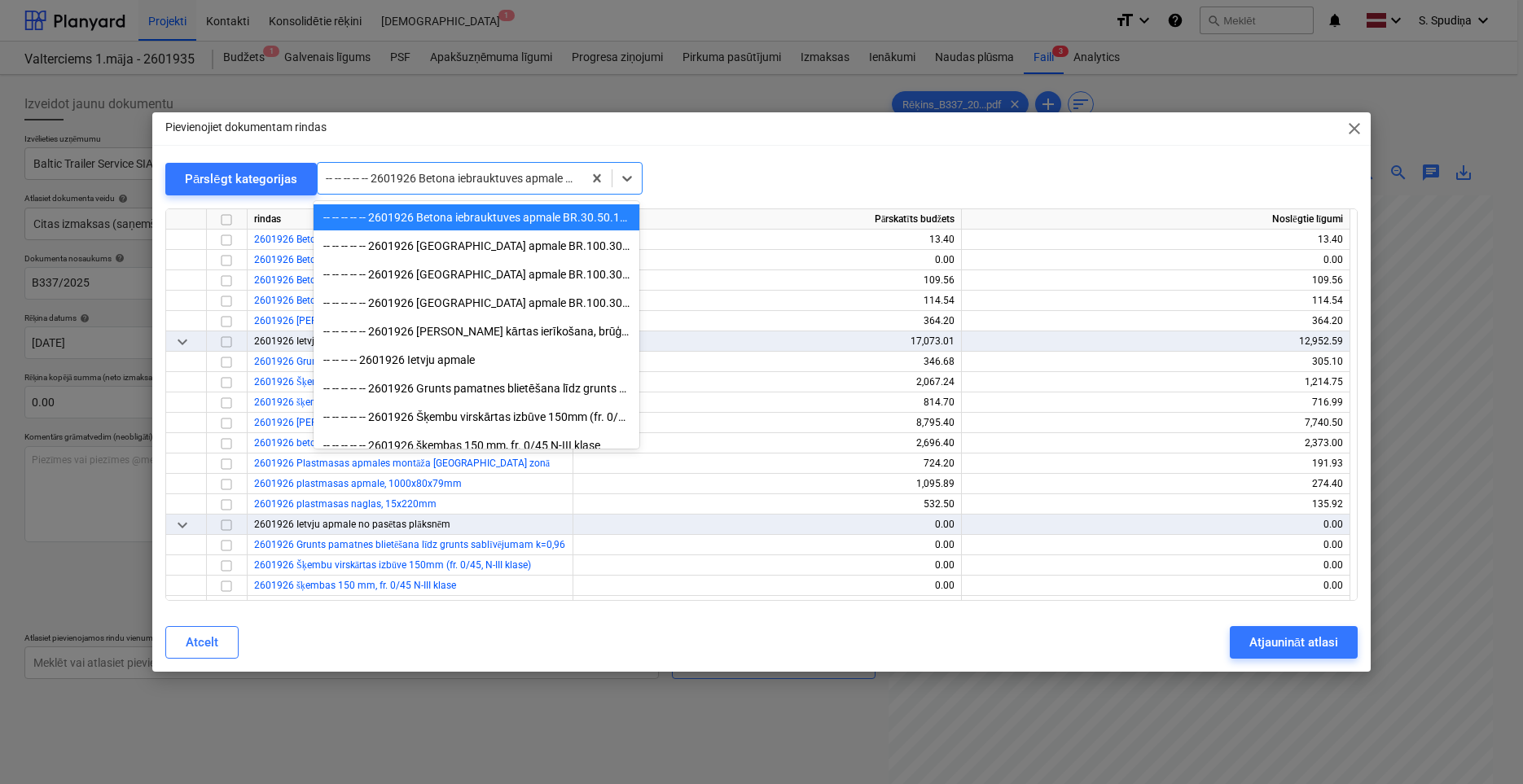
type input "c"
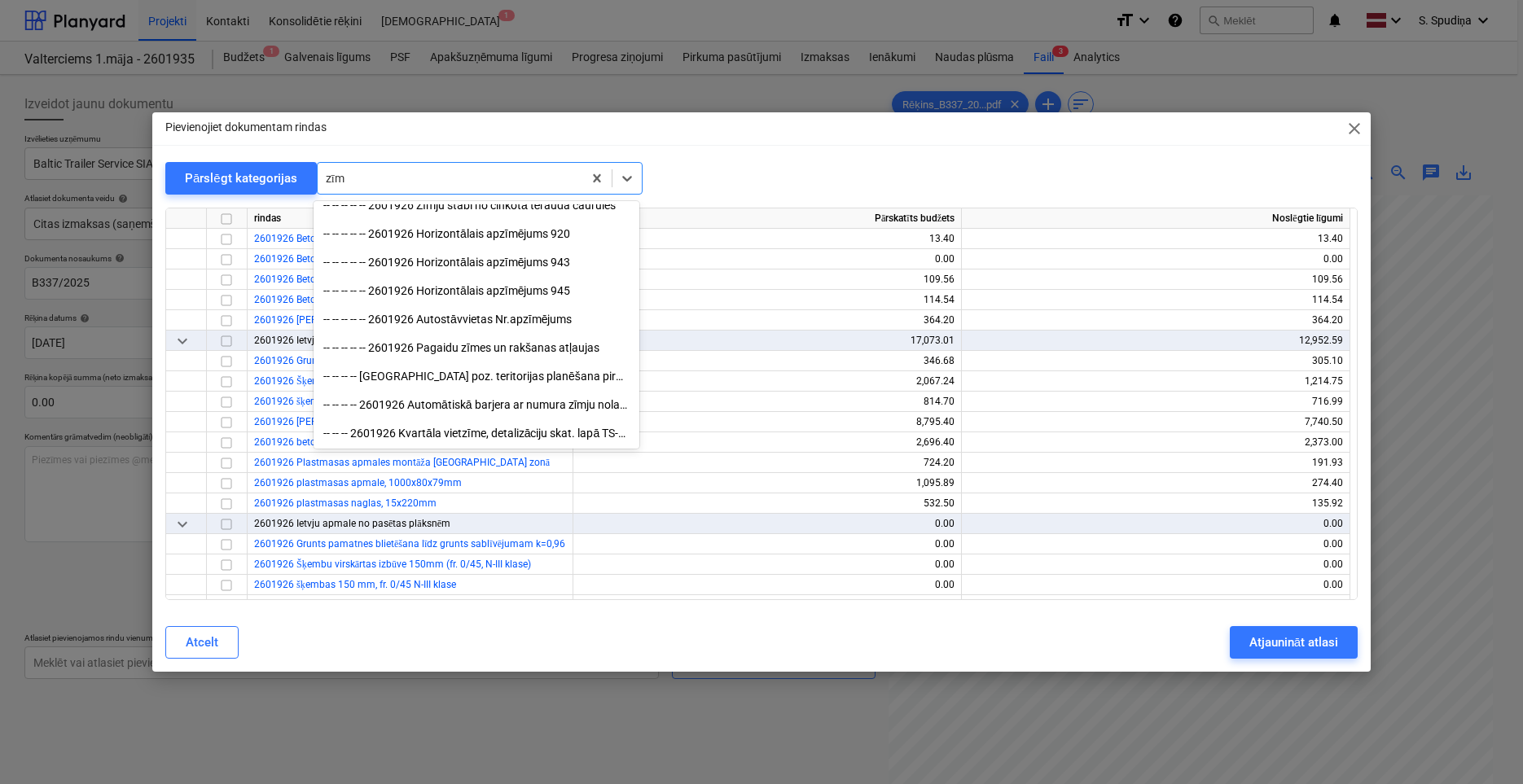
scroll to position [411, 0]
type input "zīme"
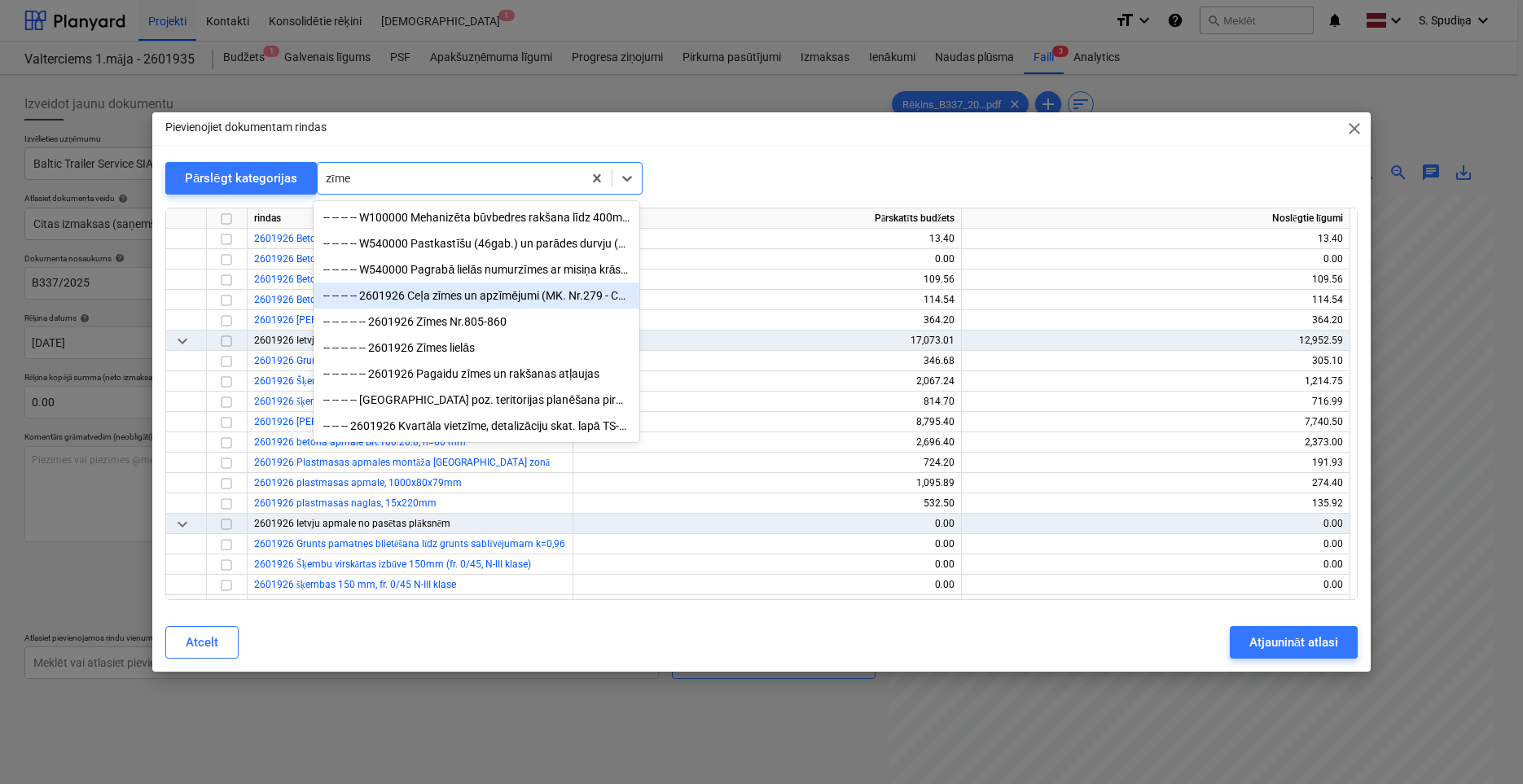
click at [440, 305] on div "-- -- -- -- 2601926 Ceļa zīmes un apzīmējumi (MK. Nr.279 - Ceļu satiksmes notei…" at bounding box center [476, 296] width 326 height 26
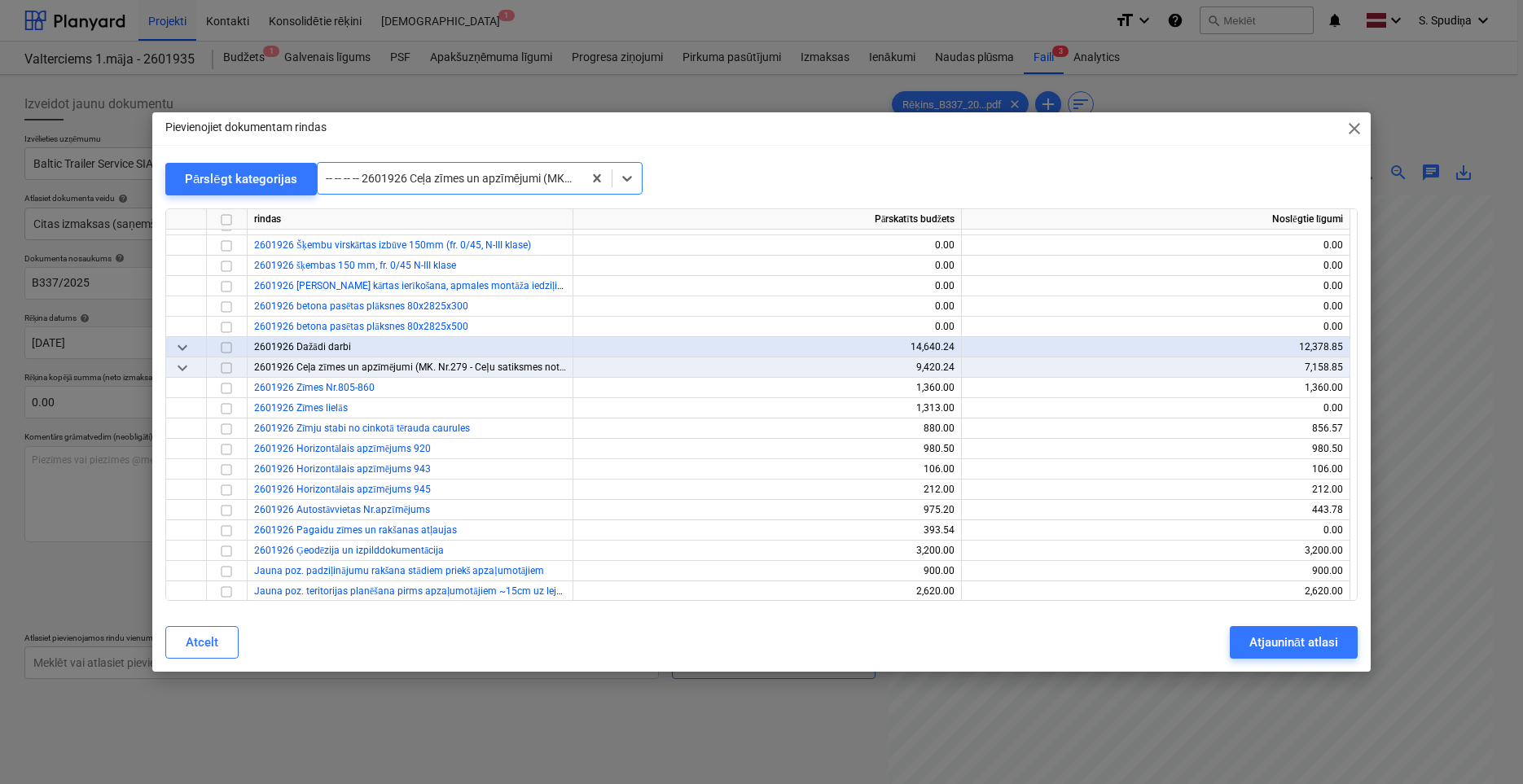
scroll to position [20602, 0]
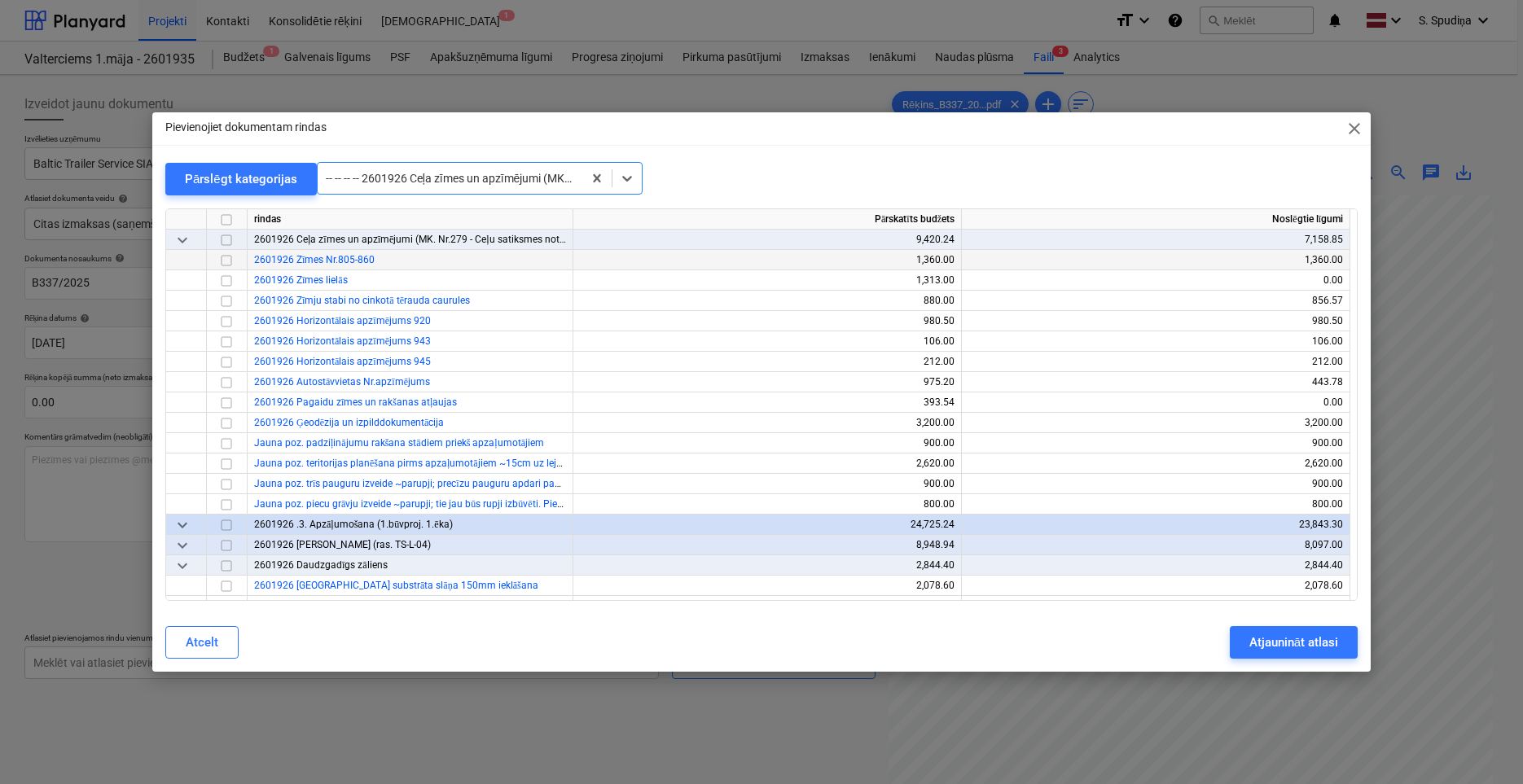
click at [229, 262] on input "checkbox" at bounding box center [227, 260] width 20 height 20
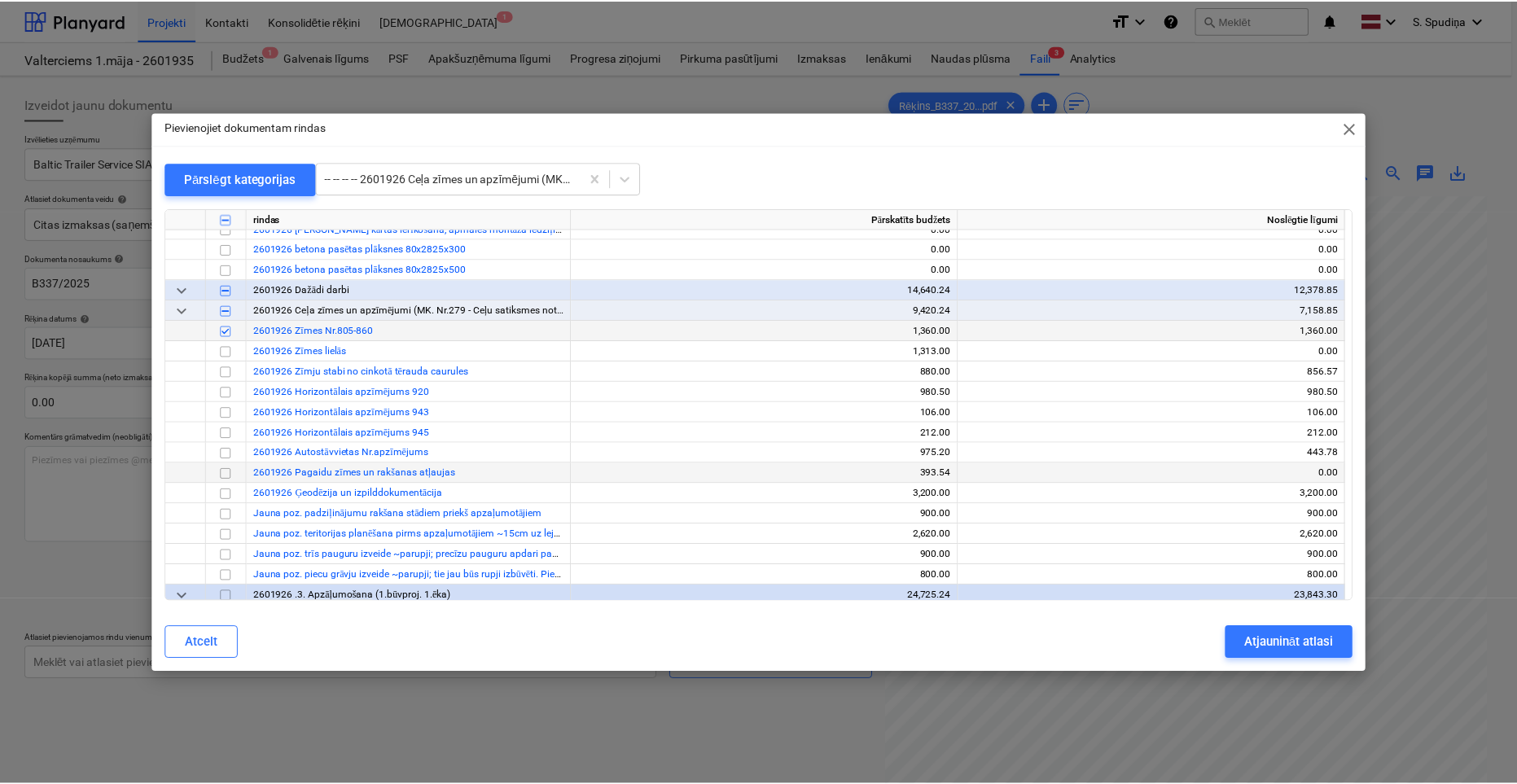
scroll to position [20511, 0]
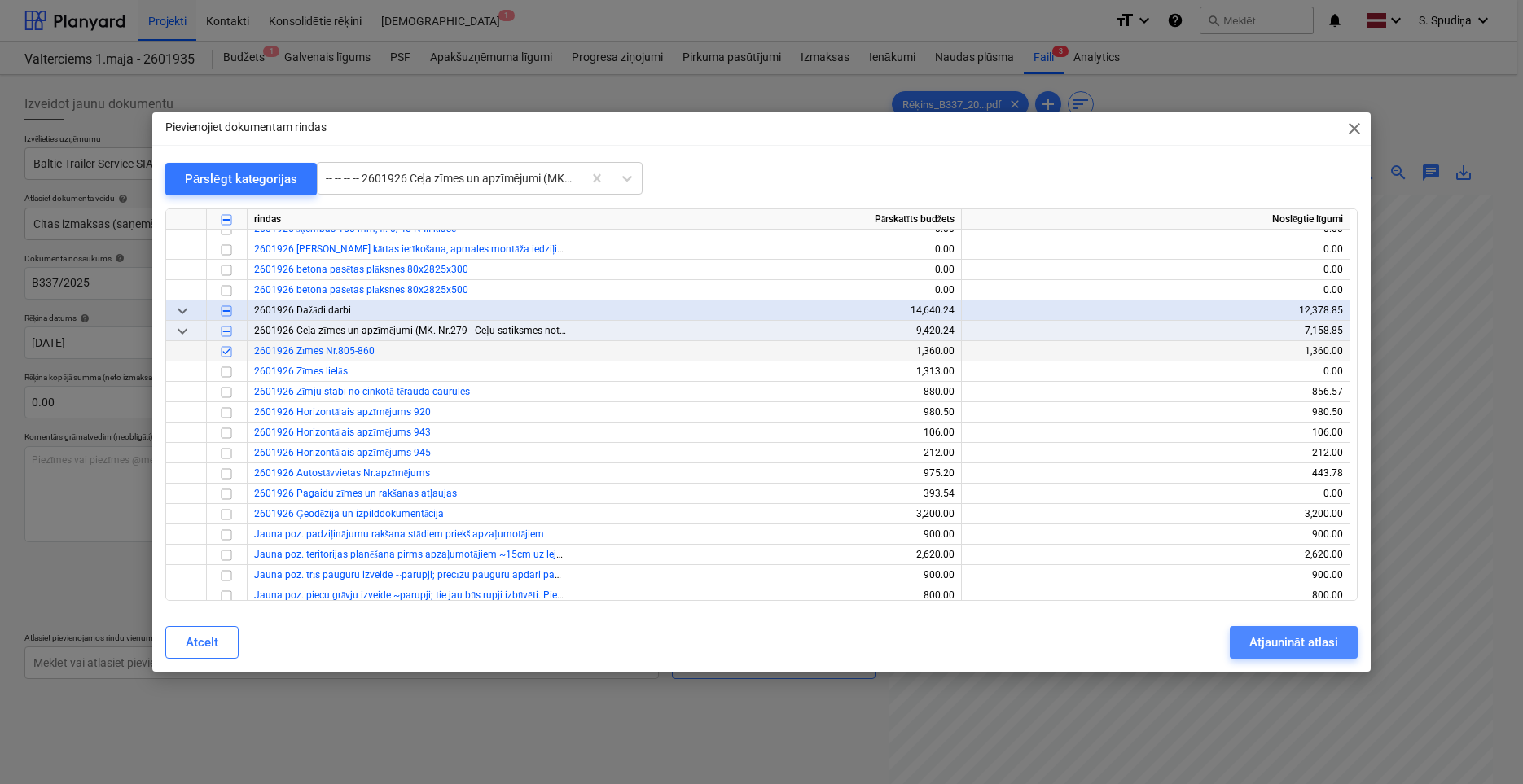
click at [1260, 646] on div "Atjaunināt atlasi" at bounding box center [1294, 643] width 89 height 21
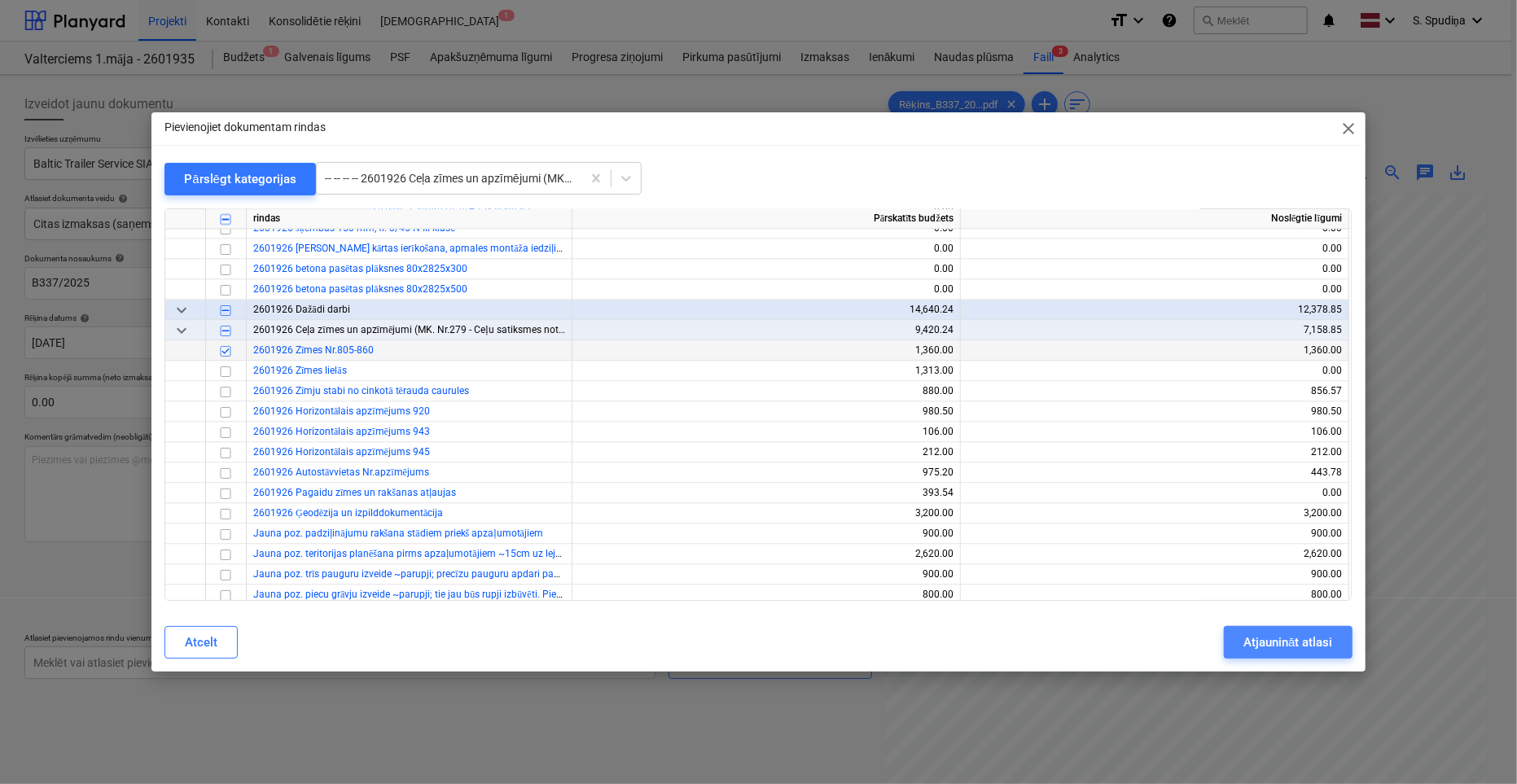
scroll to position [129, 8]
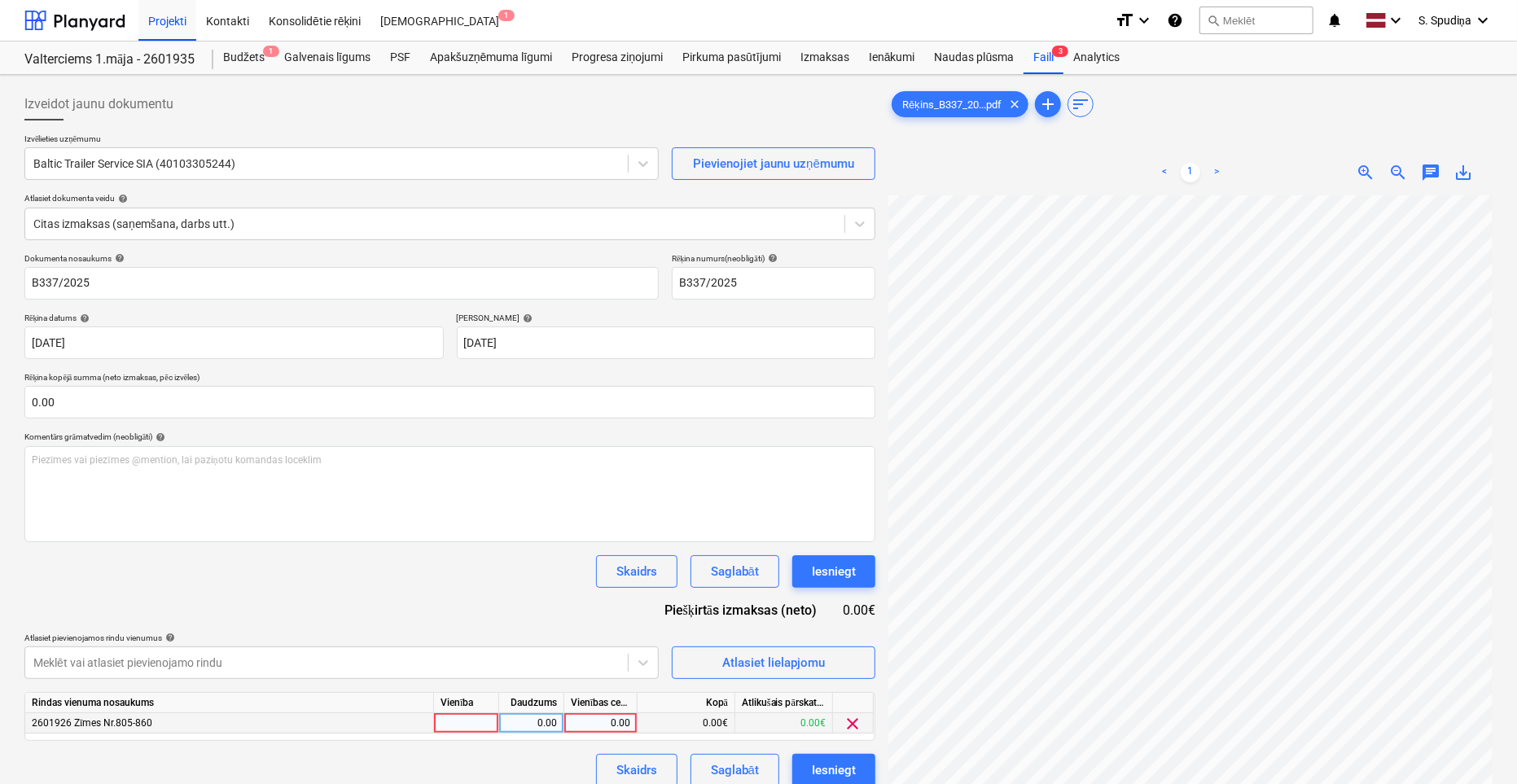
click at [627, 675] on div "0.00" at bounding box center [600, 723] width 59 height 21
type input "82"
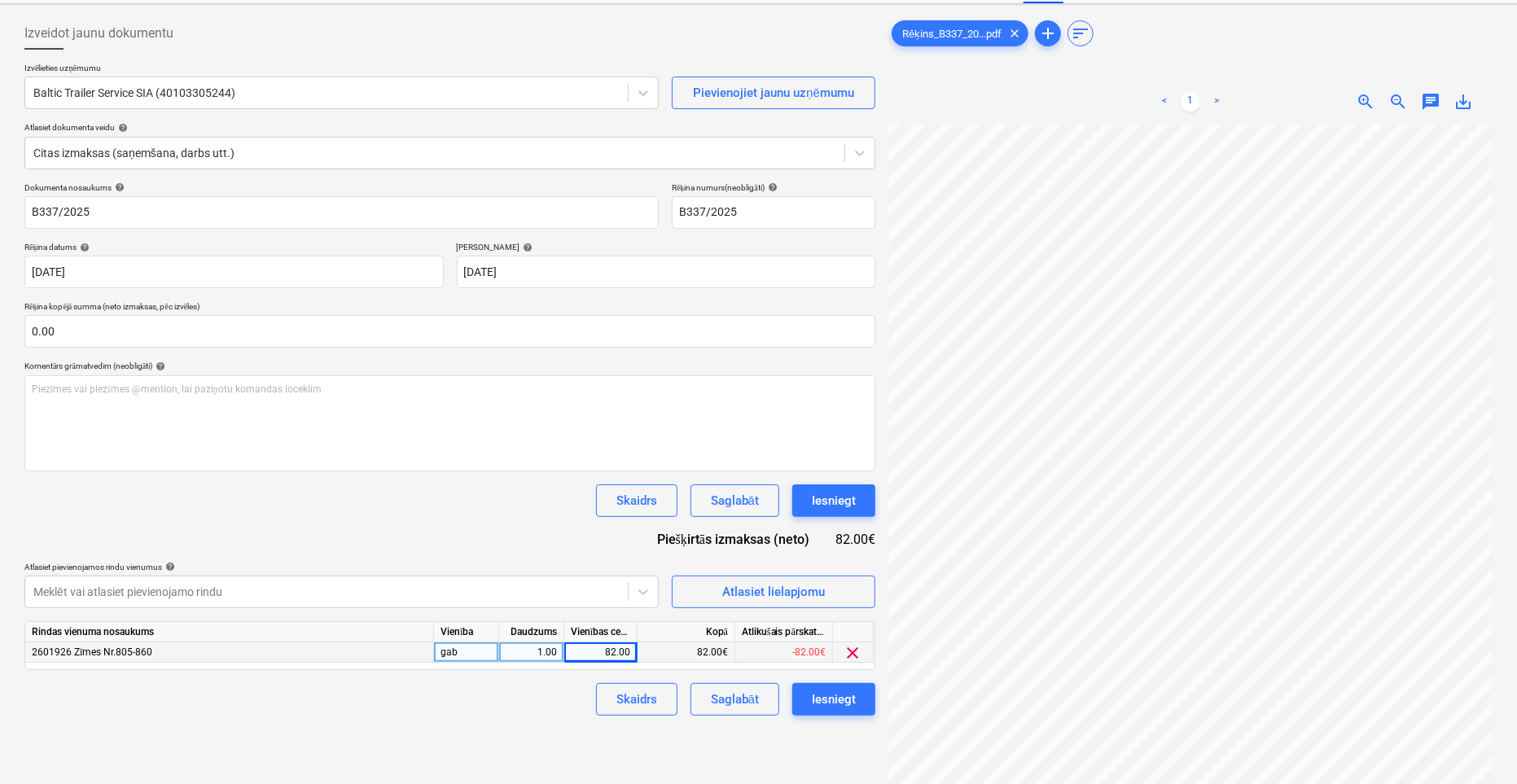
scroll to position [163, 0]
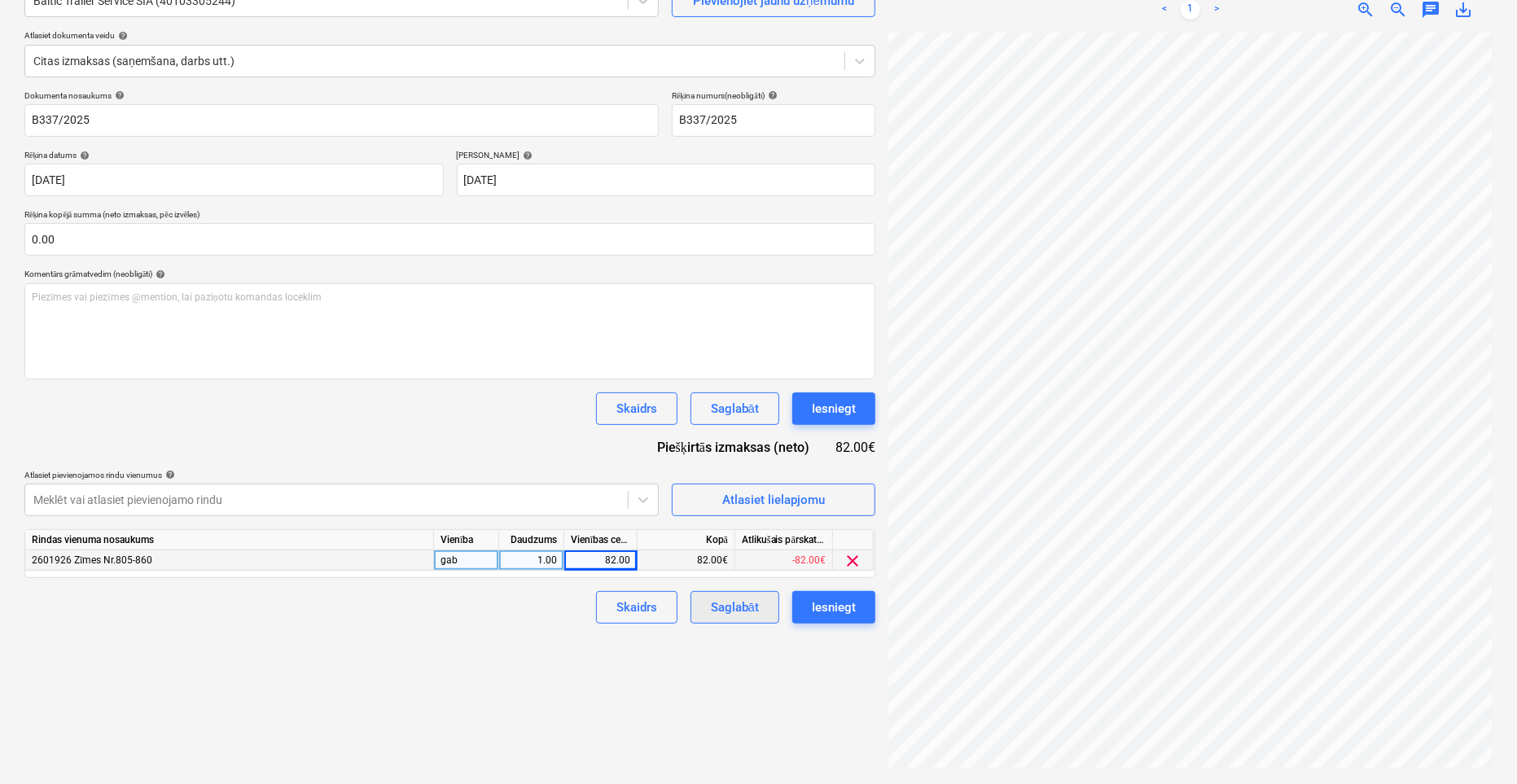
click at [726, 608] on div "Saglabāt" at bounding box center [735, 608] width 48 height 21
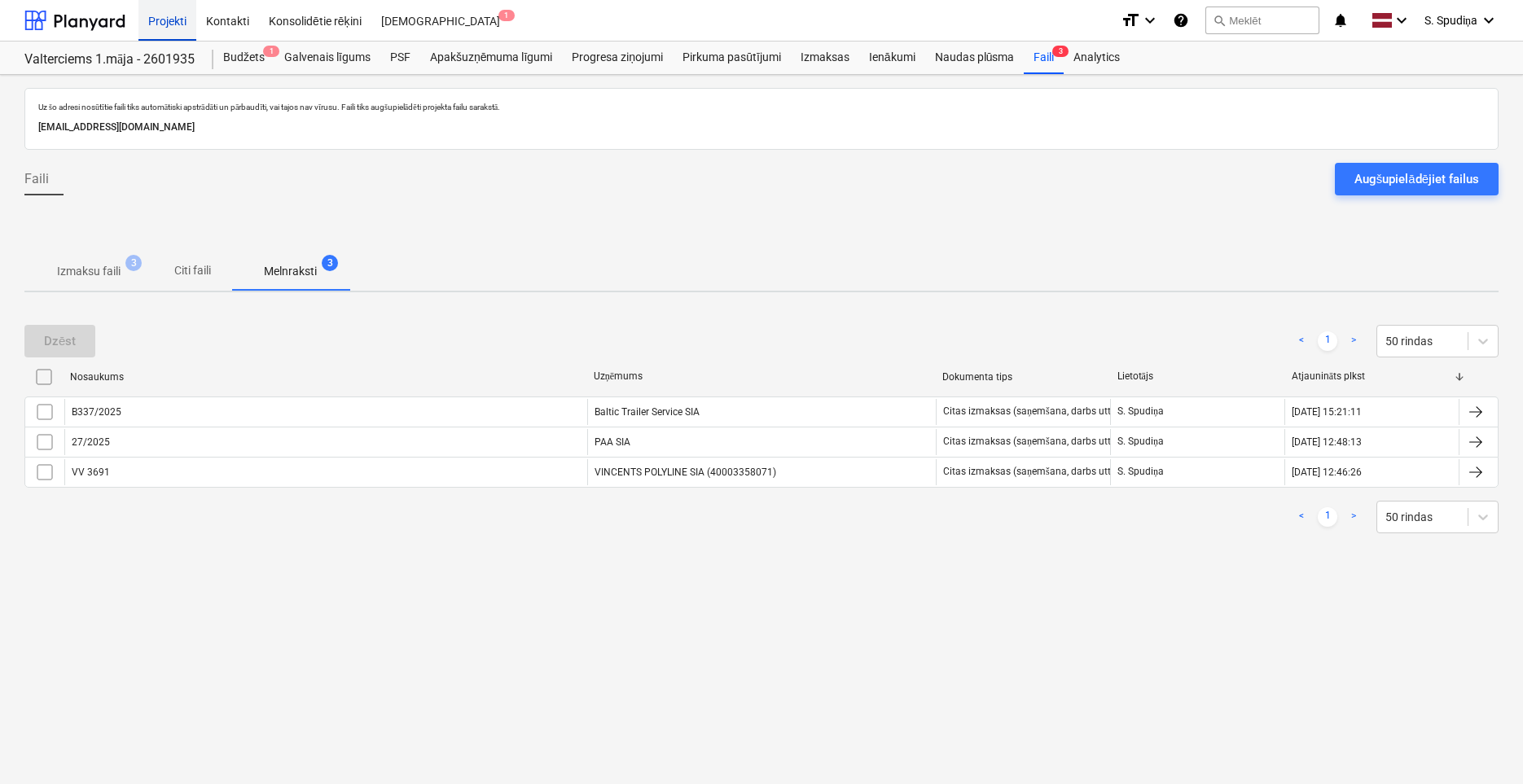
click at [179, 20] on div "Projekti" at bounding box center [167, 20] width 58 height 41
